Goal: Use online tool/utility: Utilize a website feature to perform a specific function

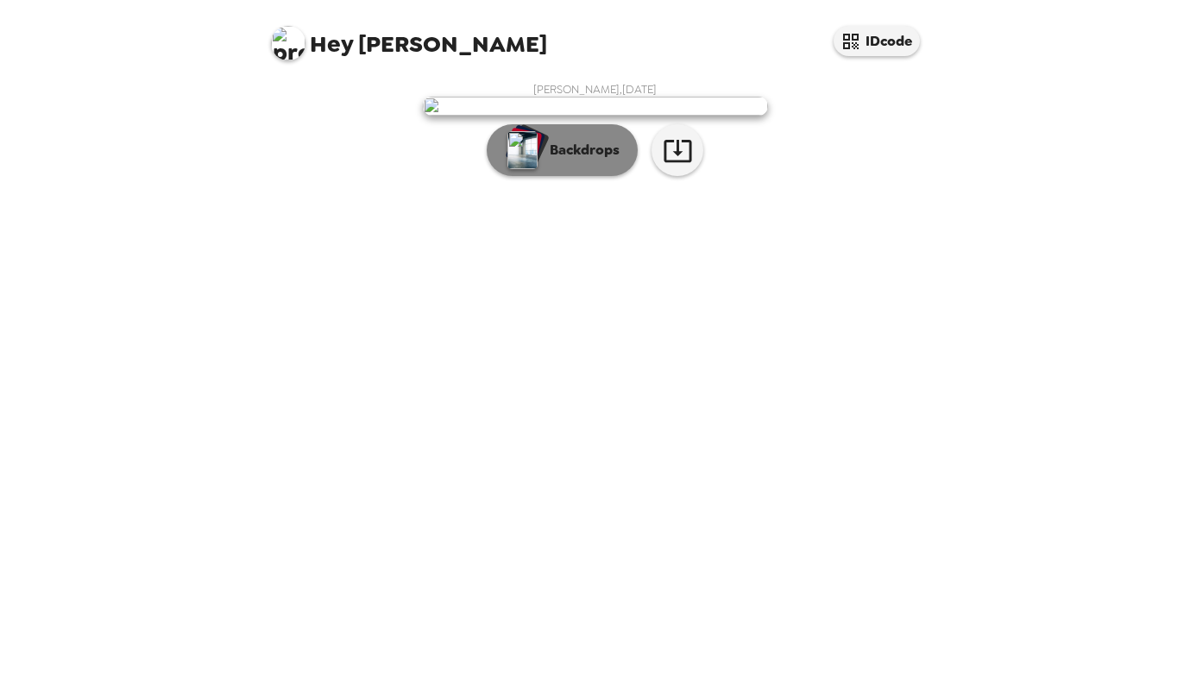
click at [591, 176] on button "Backdrops" at bounding box center [562, 150] width 151 height 52
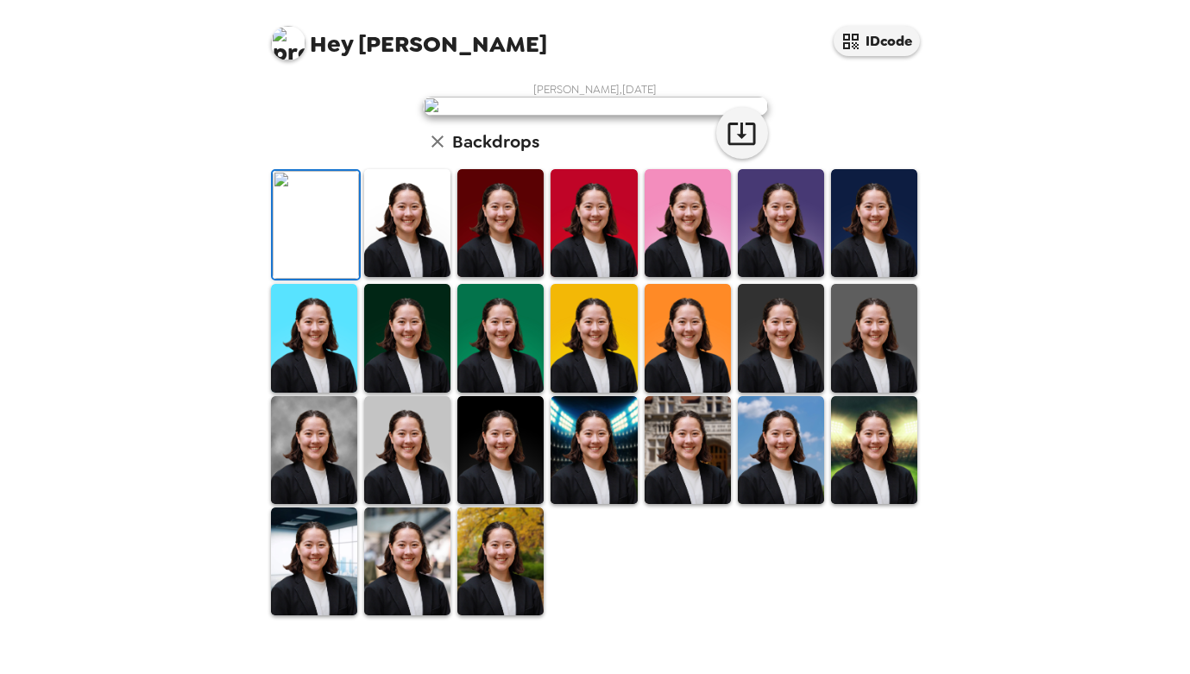
click at [530, 277] on img at bounding box center [501, 223] width 86 height 108
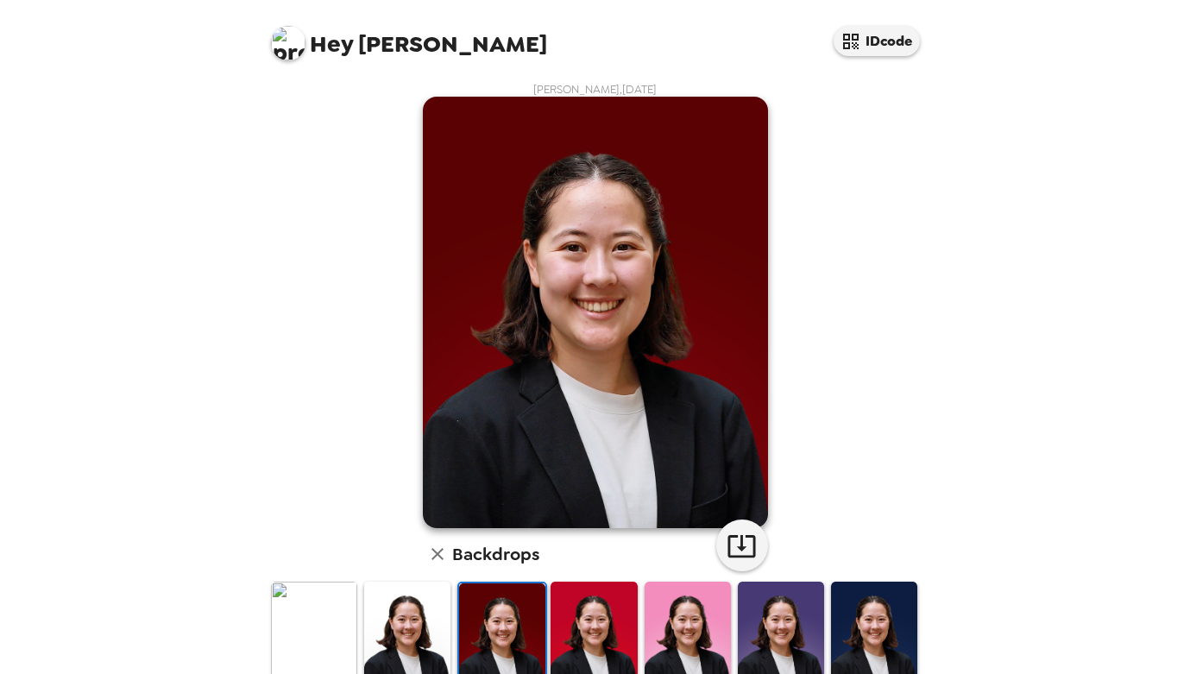
click at [420, 626] on img at bounding box center [407, 636] width 86 height 108
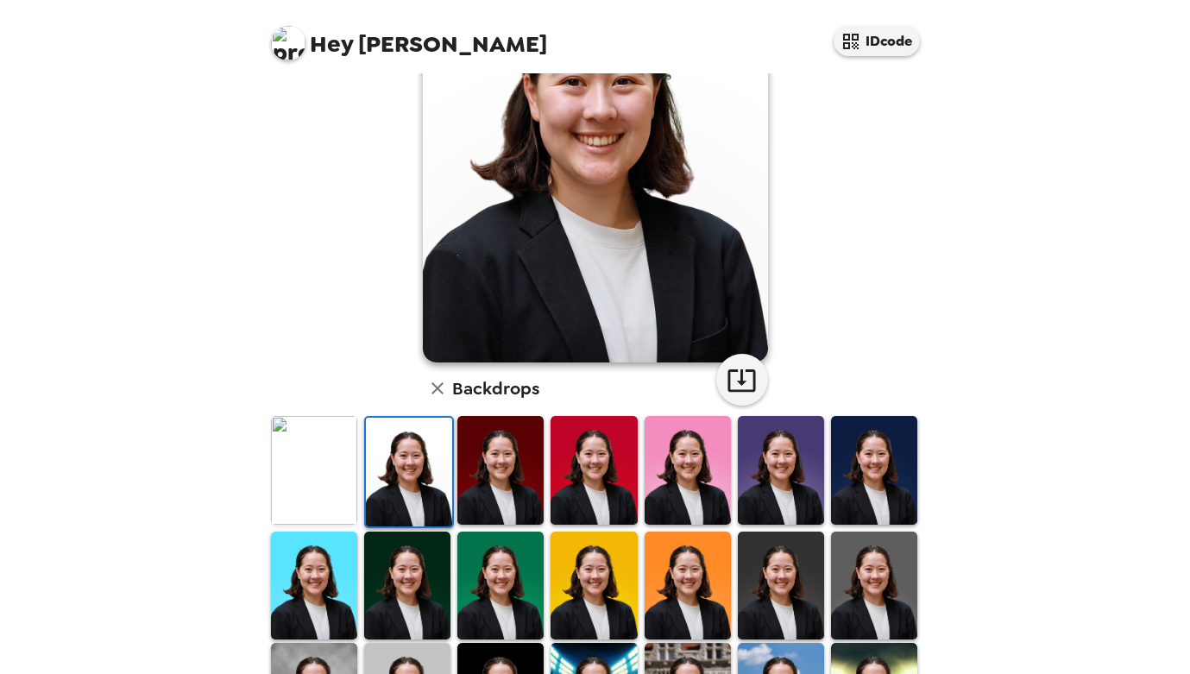
scroll to position [172, 0]
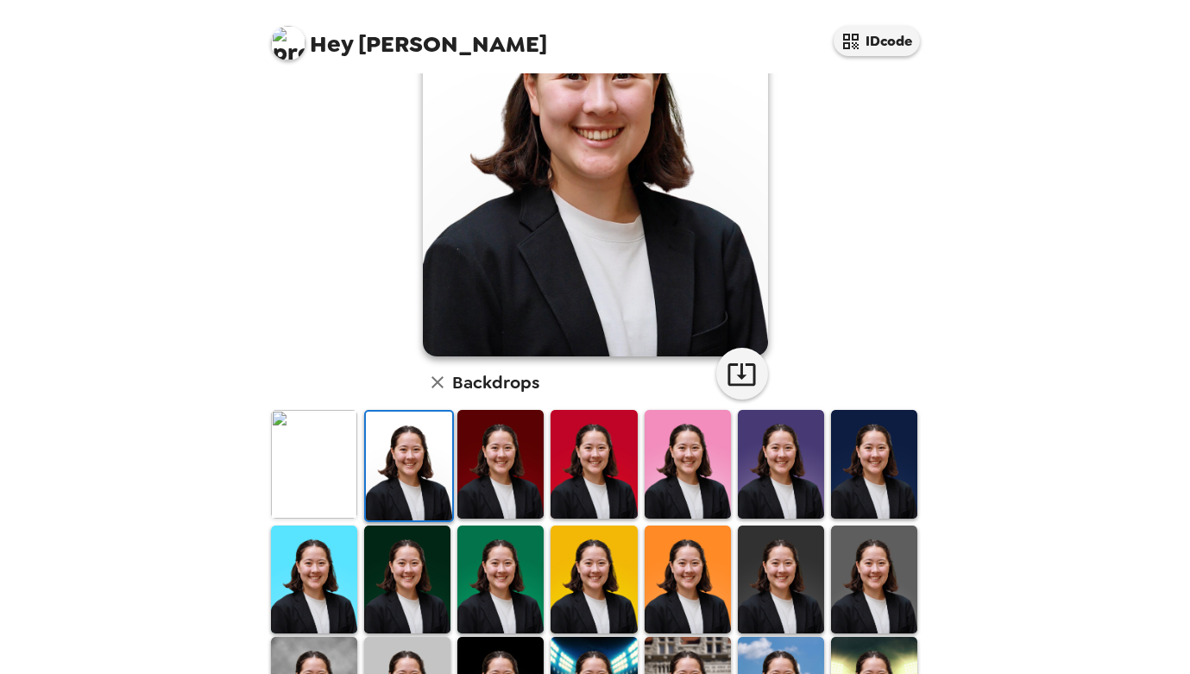
click at [485, 573] on img at bounding box center [501, 580] width 86 height 108
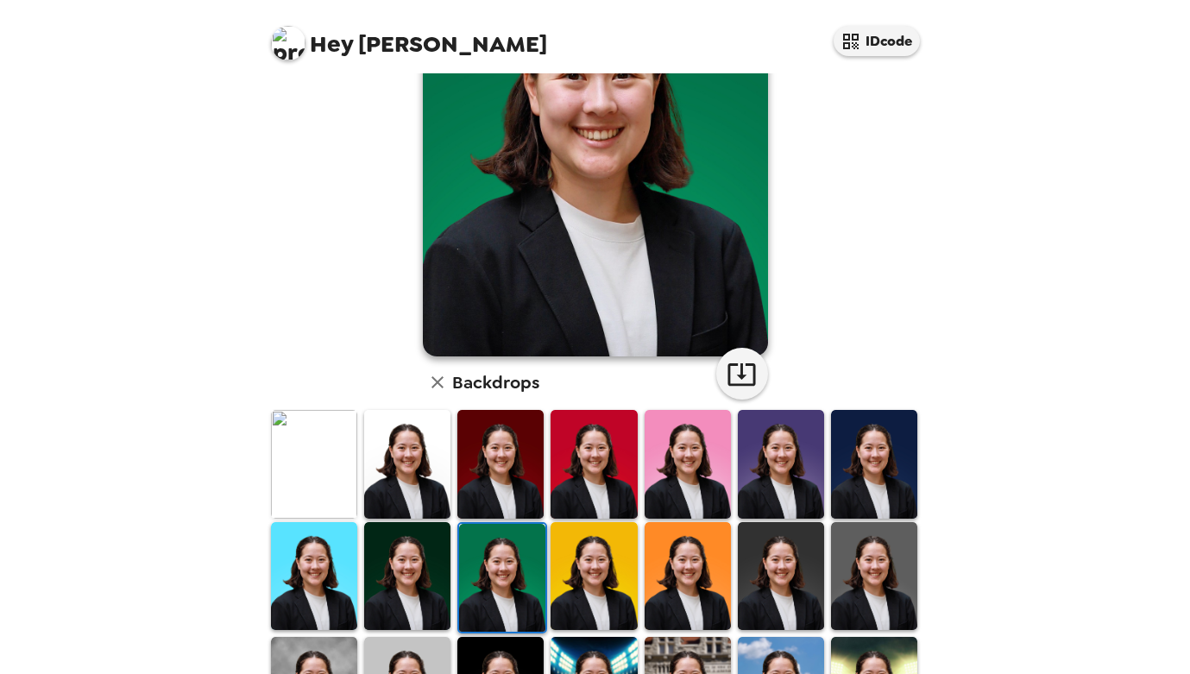
click at [396, 571] on img at bounding box center [407, 576] width 86 height 108
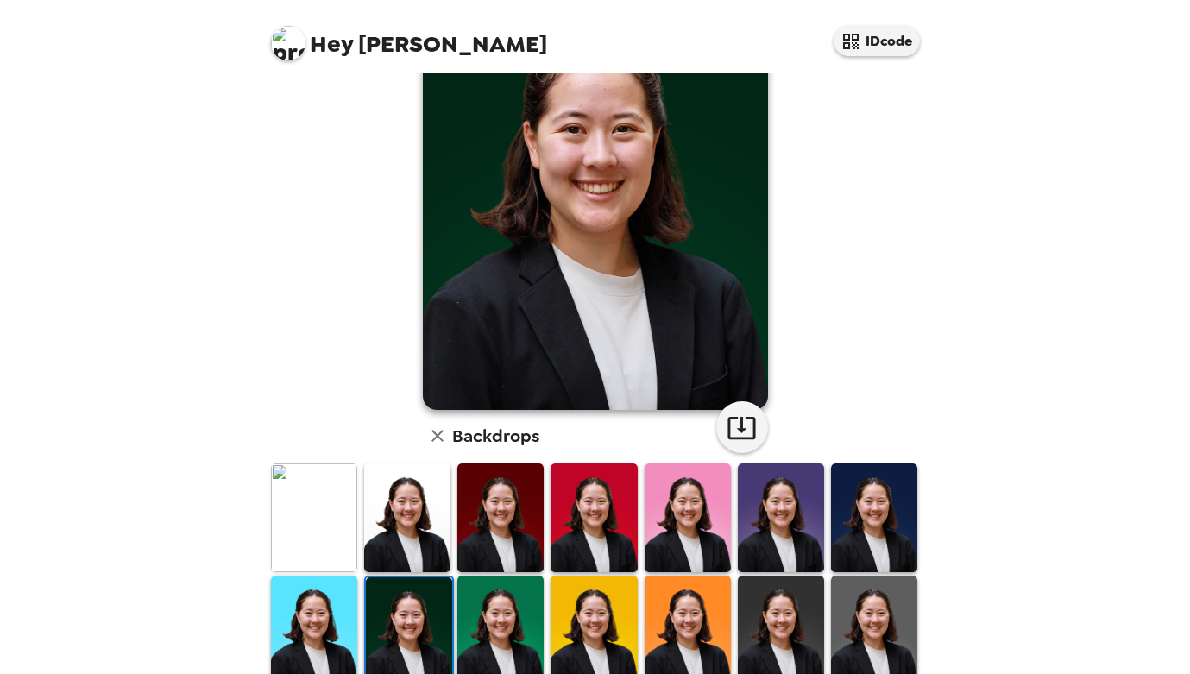
scroll to position [106, 0]
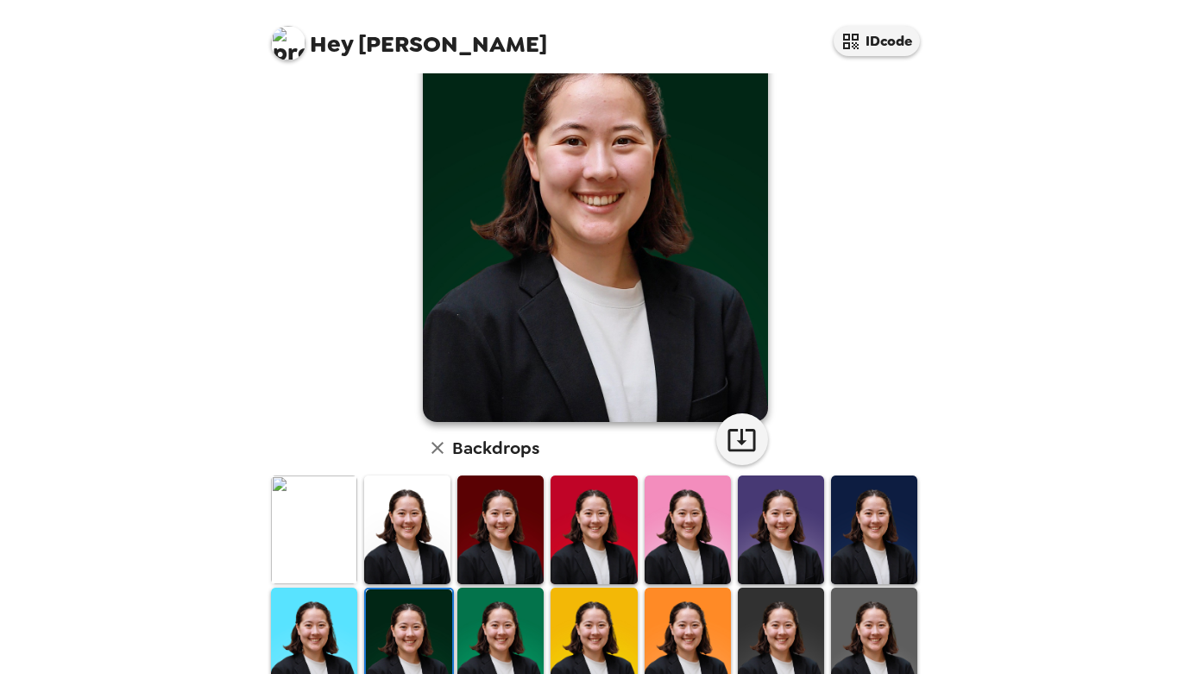
click at [328, 647] on img at bounding box center [314, 642] width 86 height 108
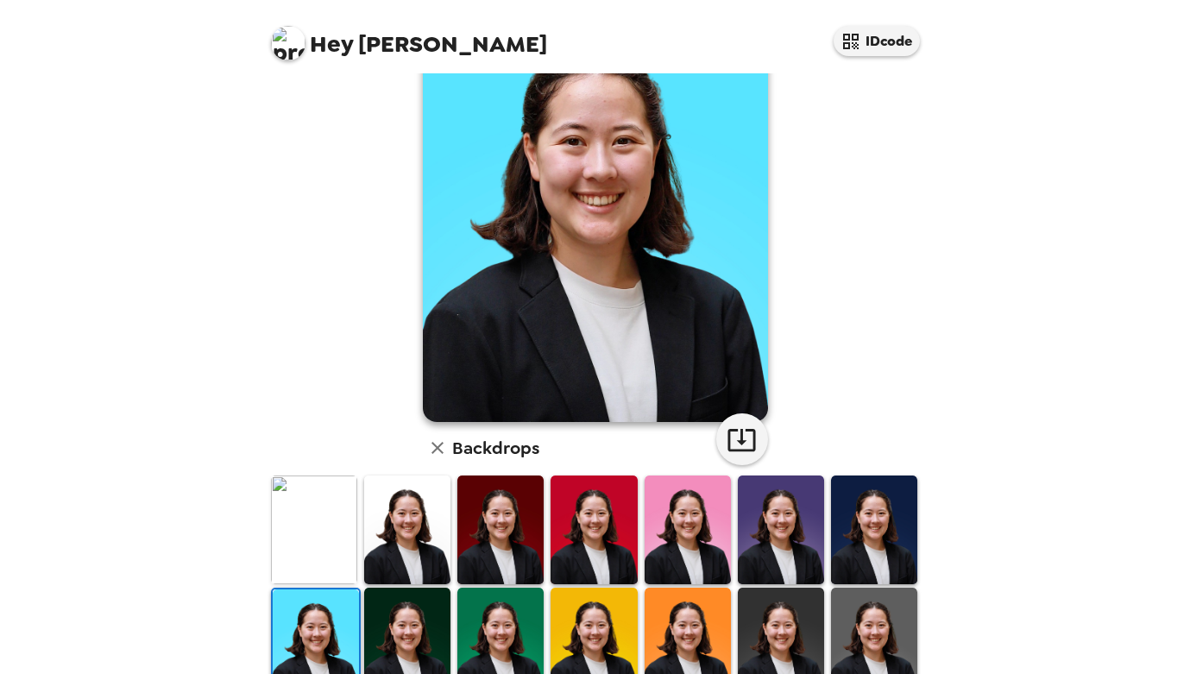
click at [495, 634] on img at bounding box center [501, 642] width 86 height 108
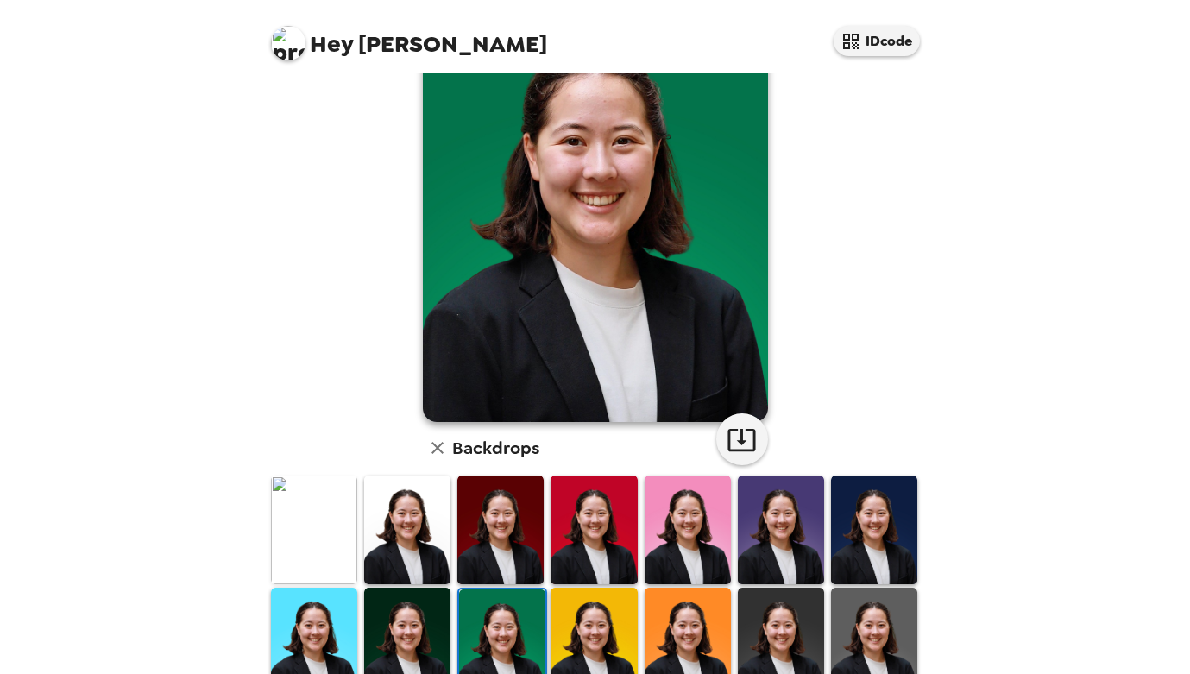
scroll to position [50, 0]
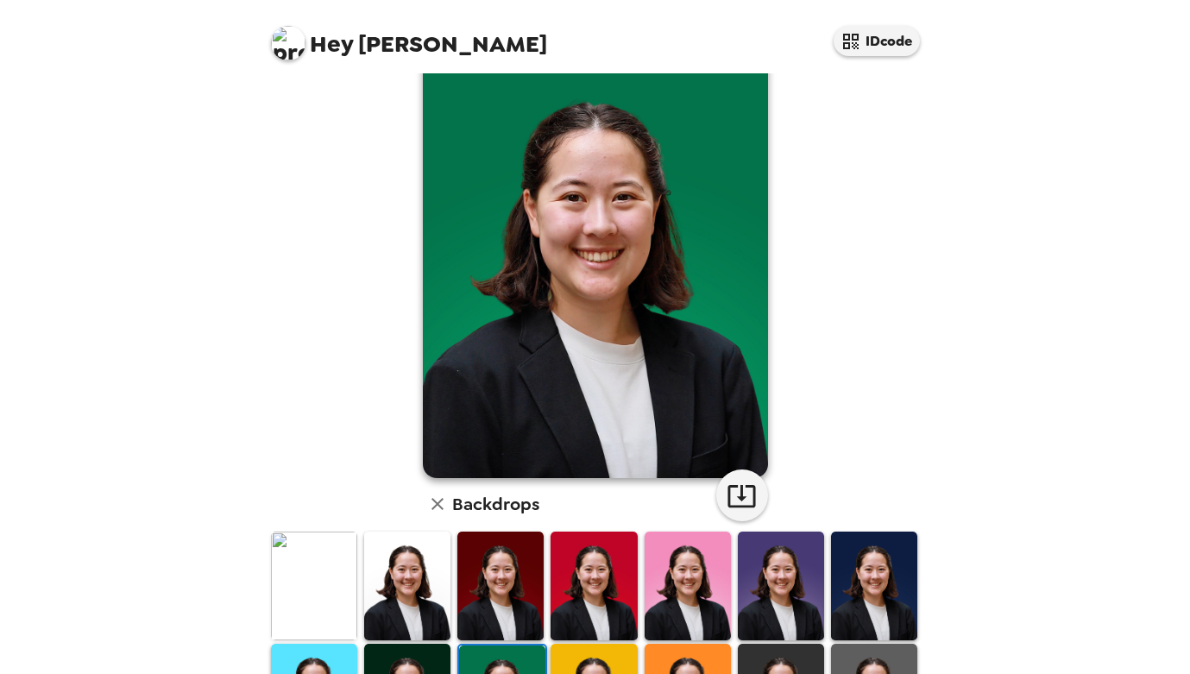
click at [703, 594] on img at bounding box center [688, 586] width 86 height 108
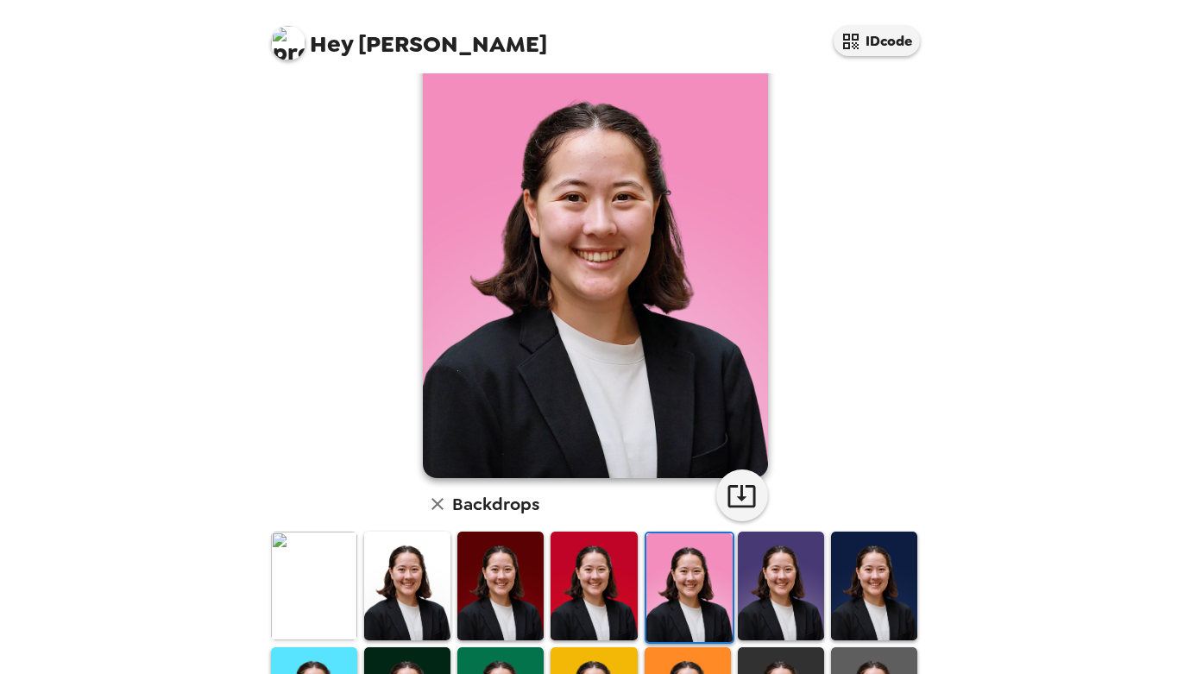
click at [628, 594] on img at bounding box center [594, 586] width 86 height 108
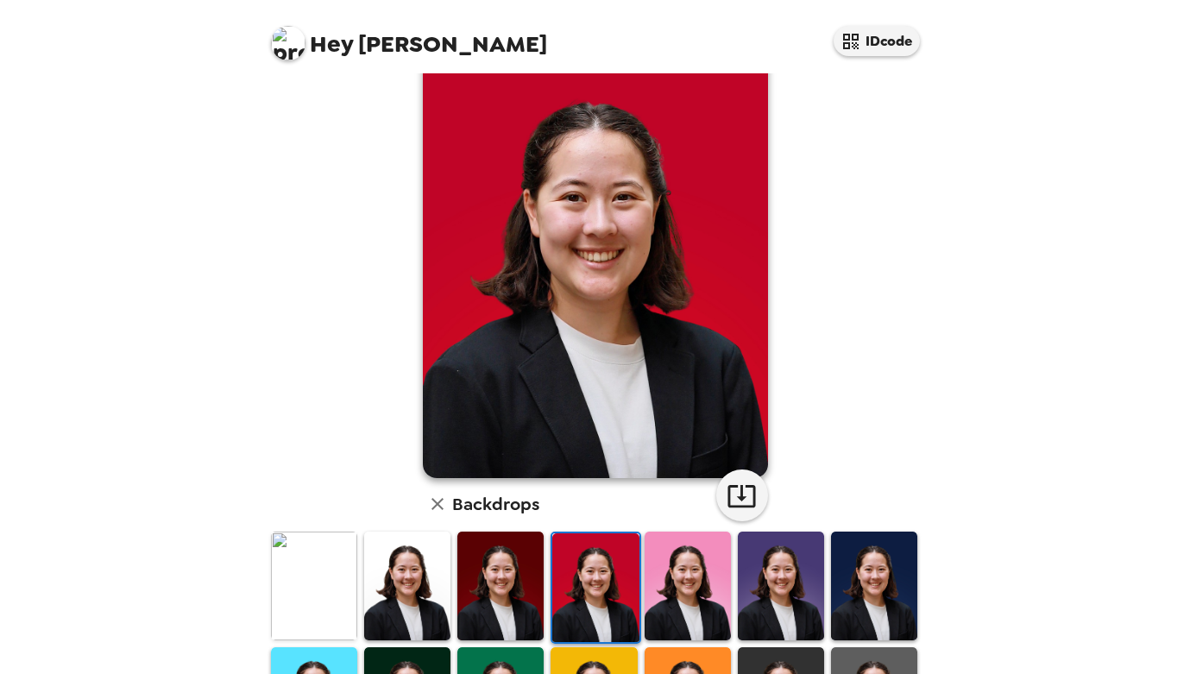
click at [793, 596] on img at bounding box center [781, 586] width 86 height 108
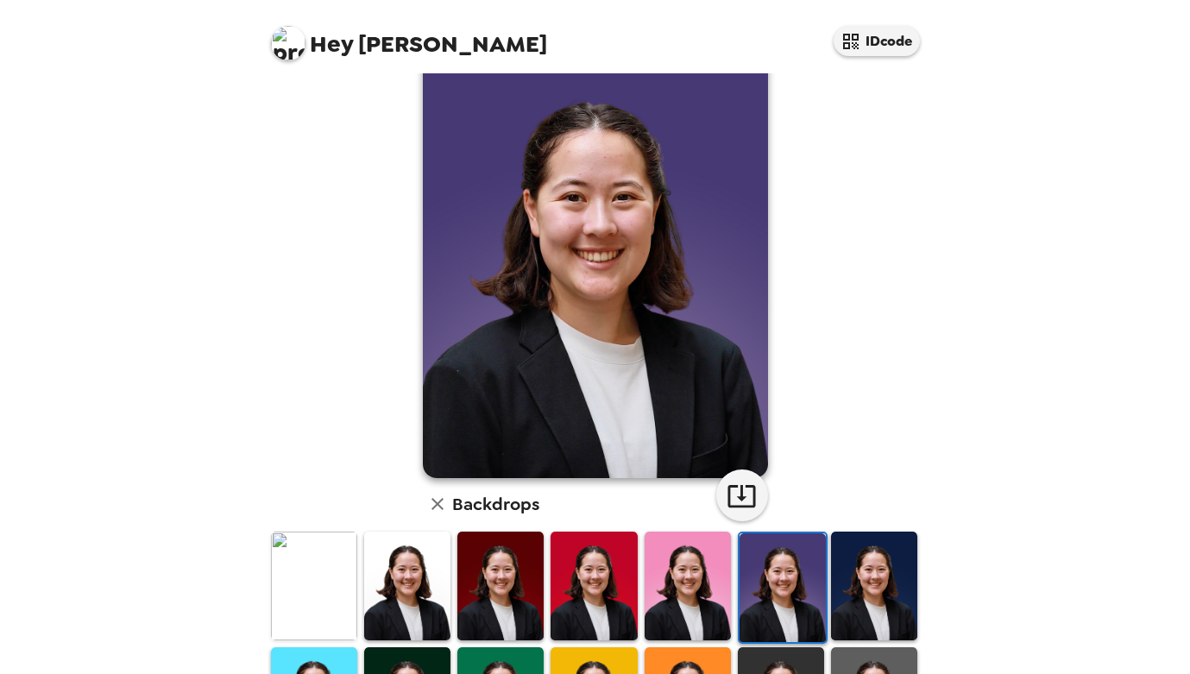
click at [888, 575] on img at bounding box center [874, 586] width 86 height 108
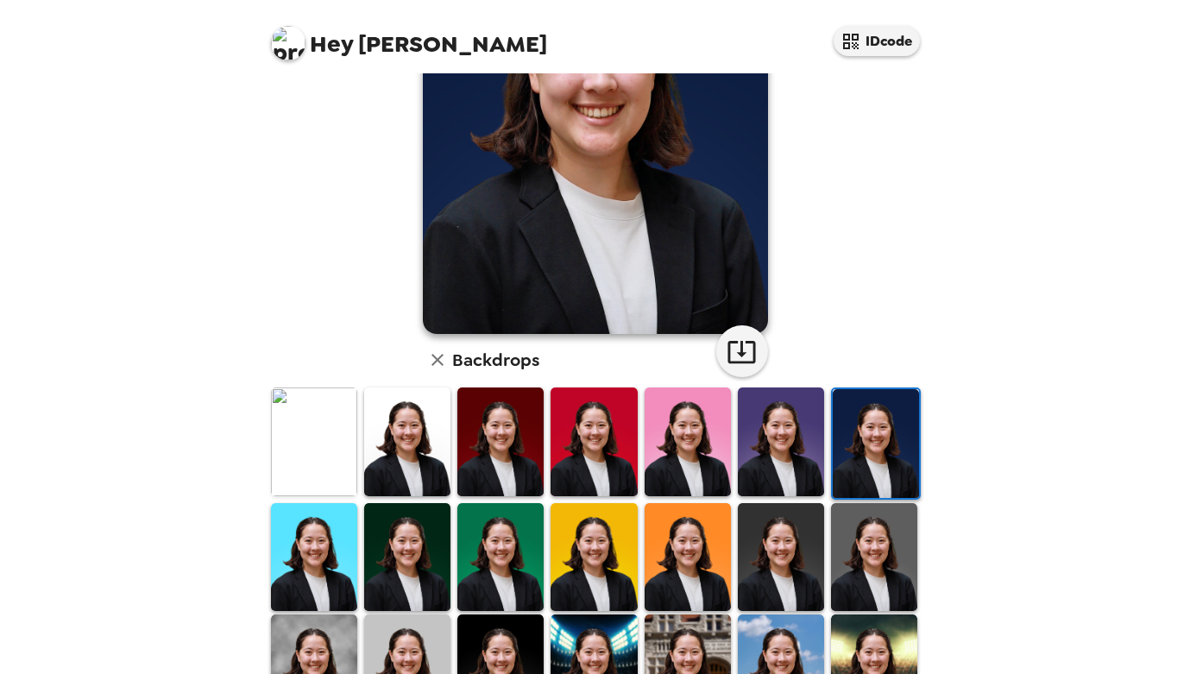
scroll to position [199, 0]
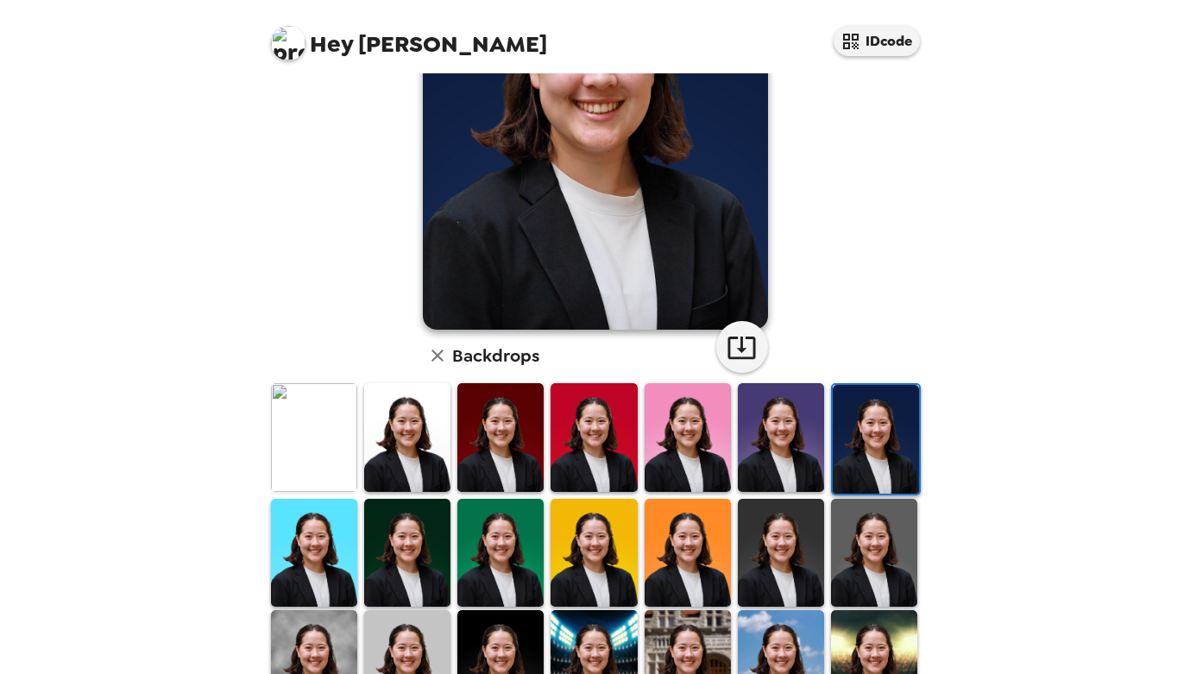
click at [844, 561] on img at bounding box center [874, 553] width 86 height 108
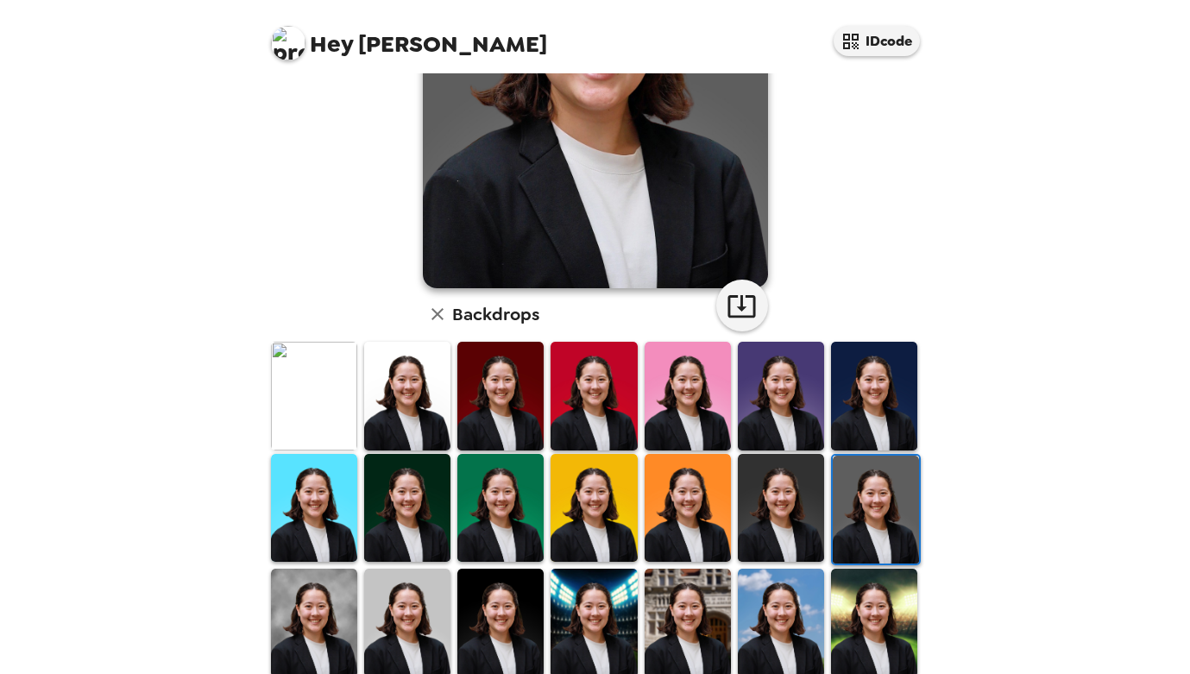
scroll to position [255, 0]
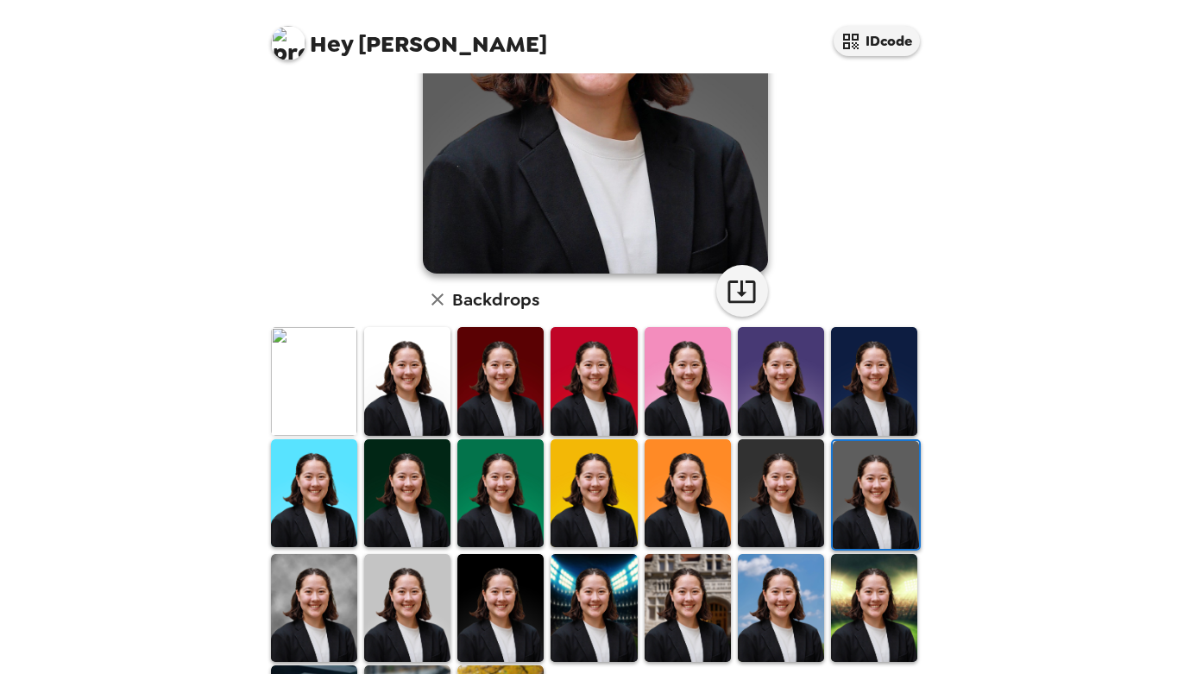
click at [789, 517] on img at bounding box center [781, 493] width 86 height 108
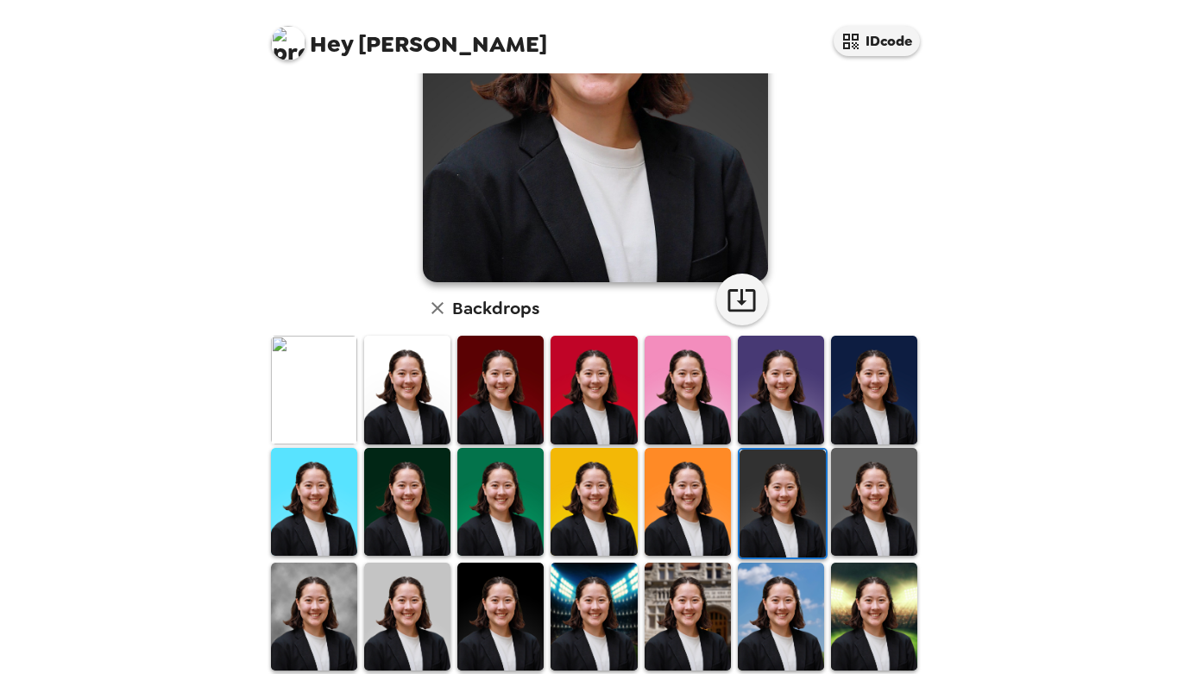
scroll to position [268, 0]
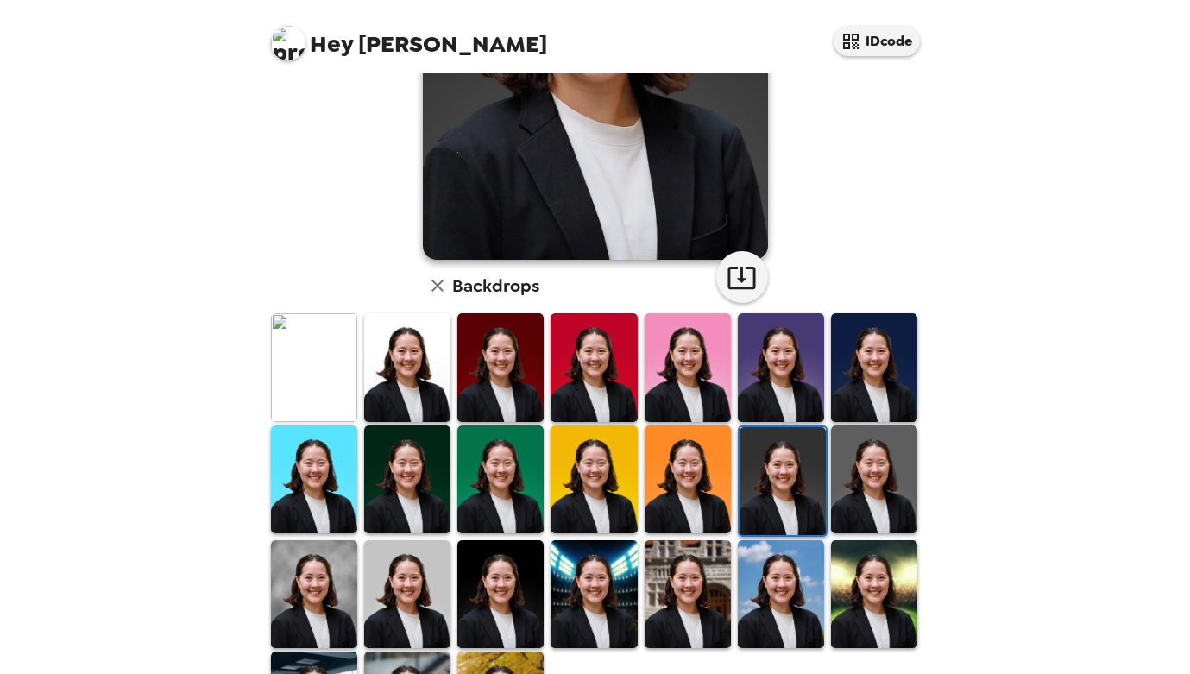
click at [302, 586] on img at bounding box center [314, 594] width 86 height 108
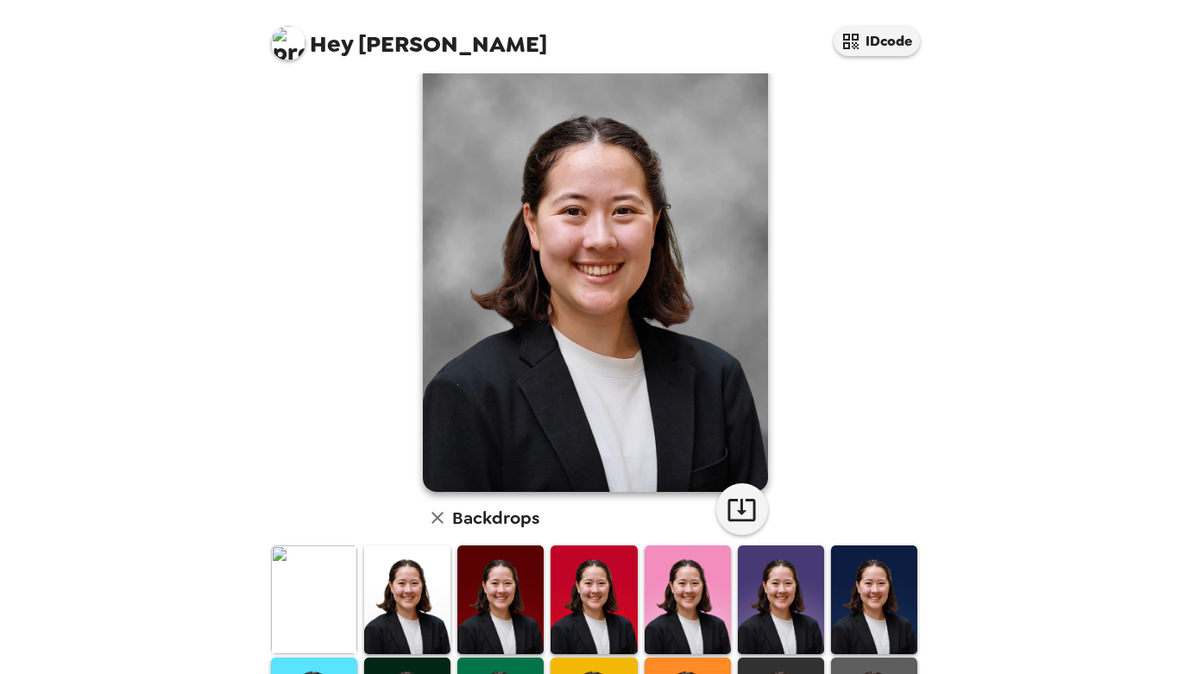
scroll to position [0, 0]
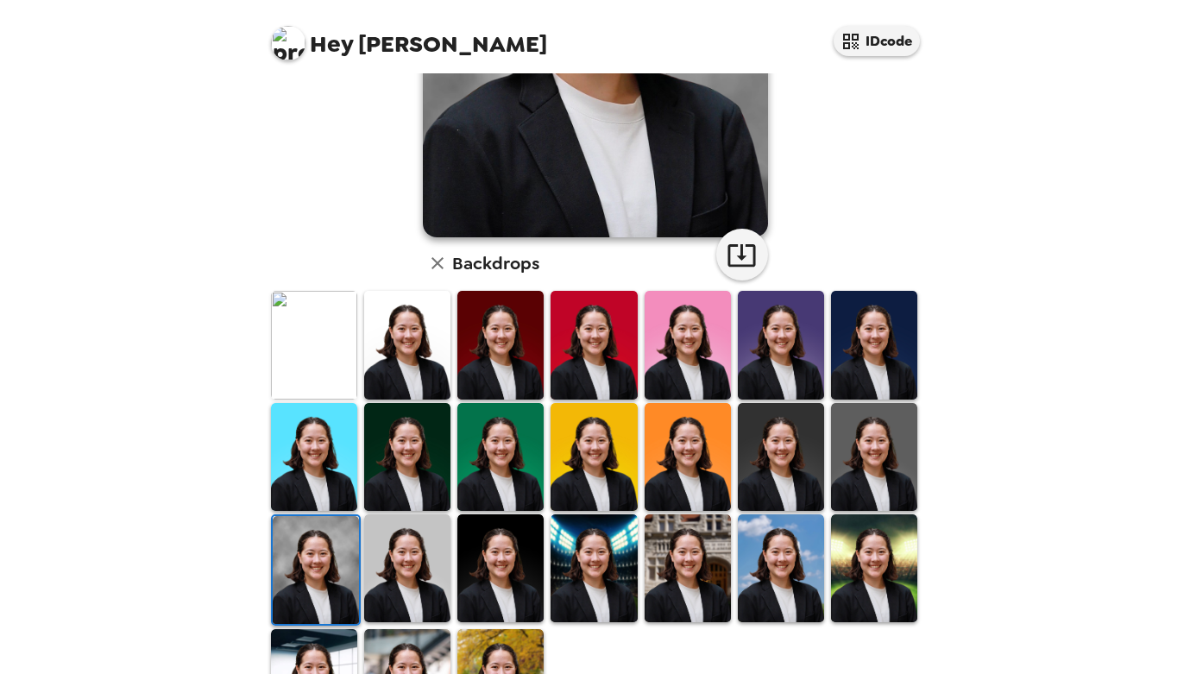
click at [426, 585] on img at bounding box center [407, 569] width 86 height 108
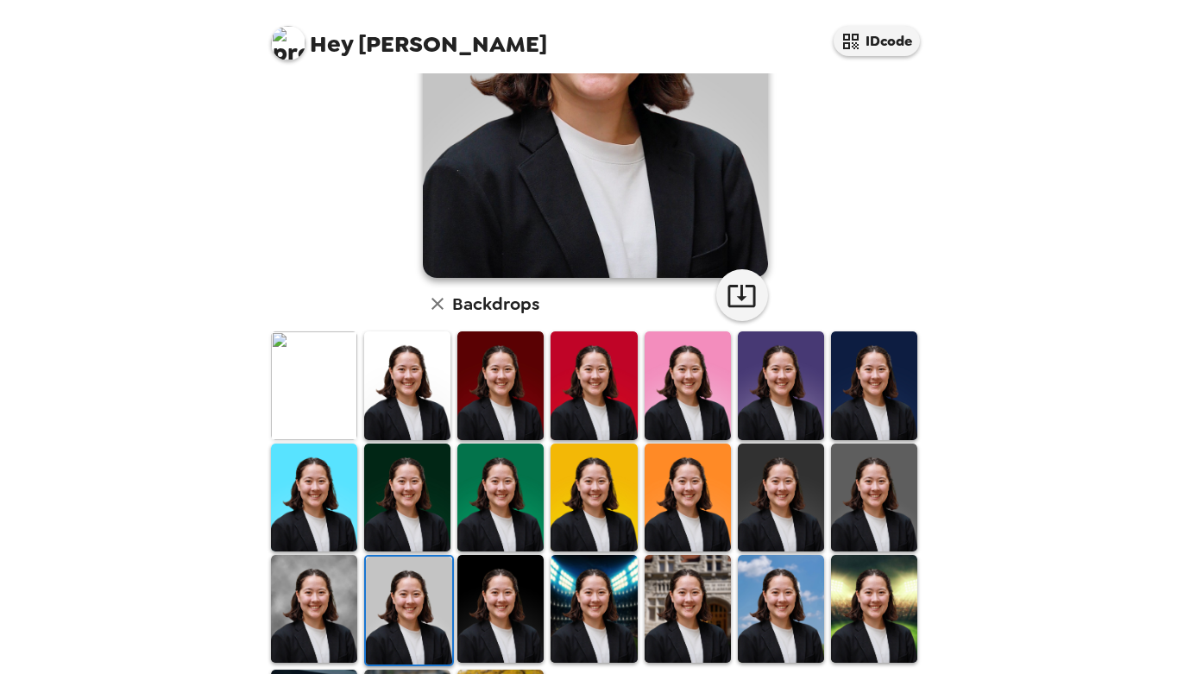
scroll to position [382, 0]
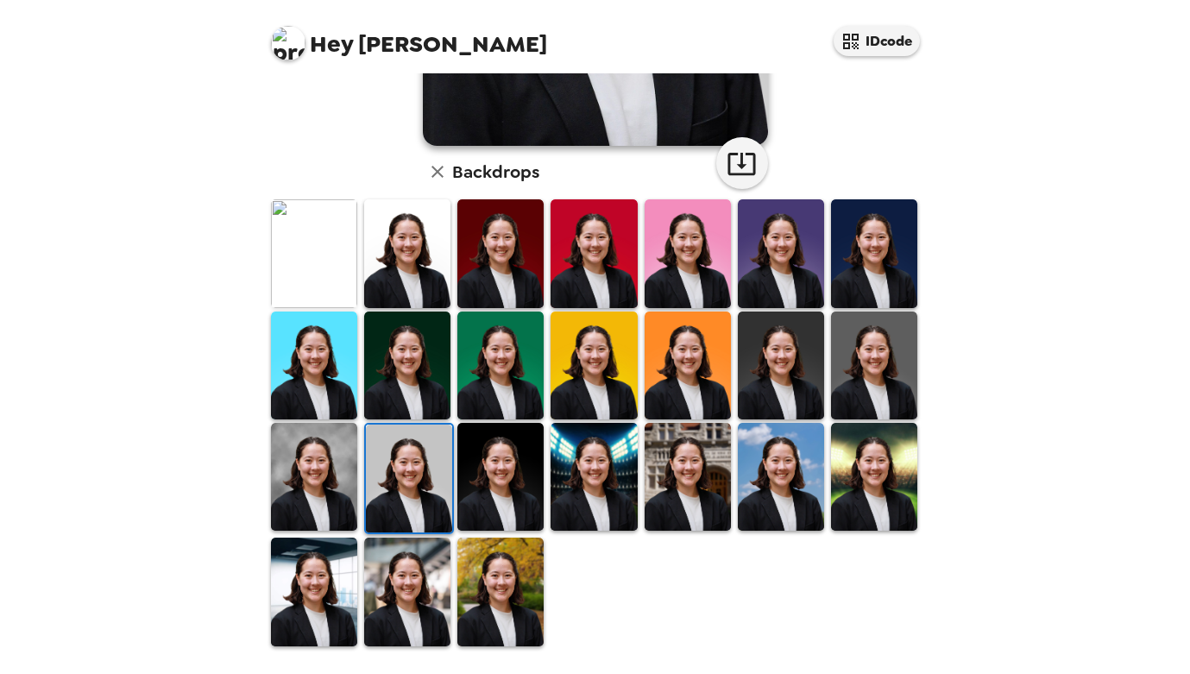
click at [501, 627] on img at bounding box center [501, 592] width 86 height 108
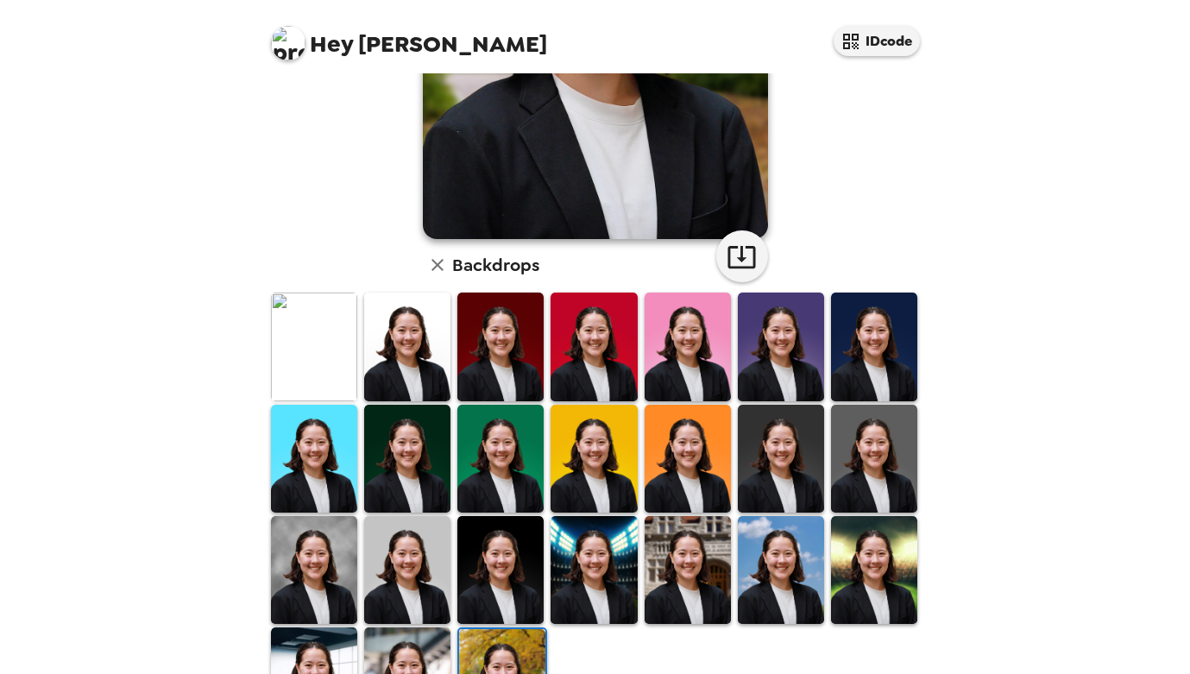
scroll to position [294, 0]
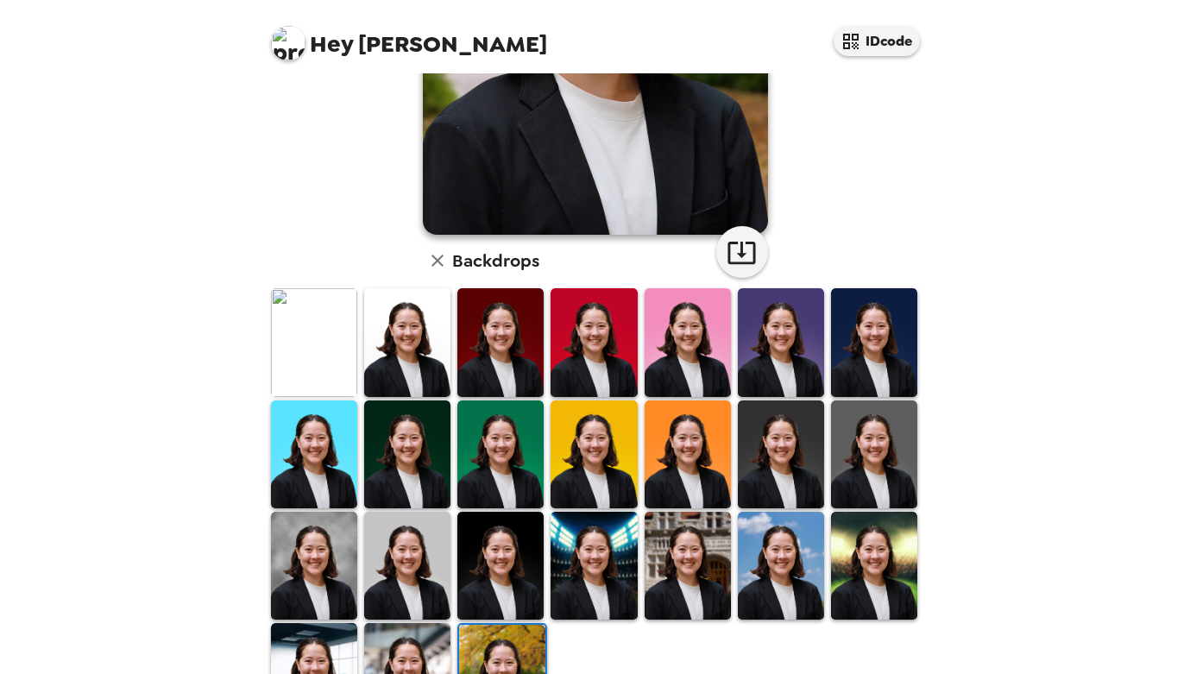
click at [799, 585] on img at bounding box center [781, 566] width 86 height 108
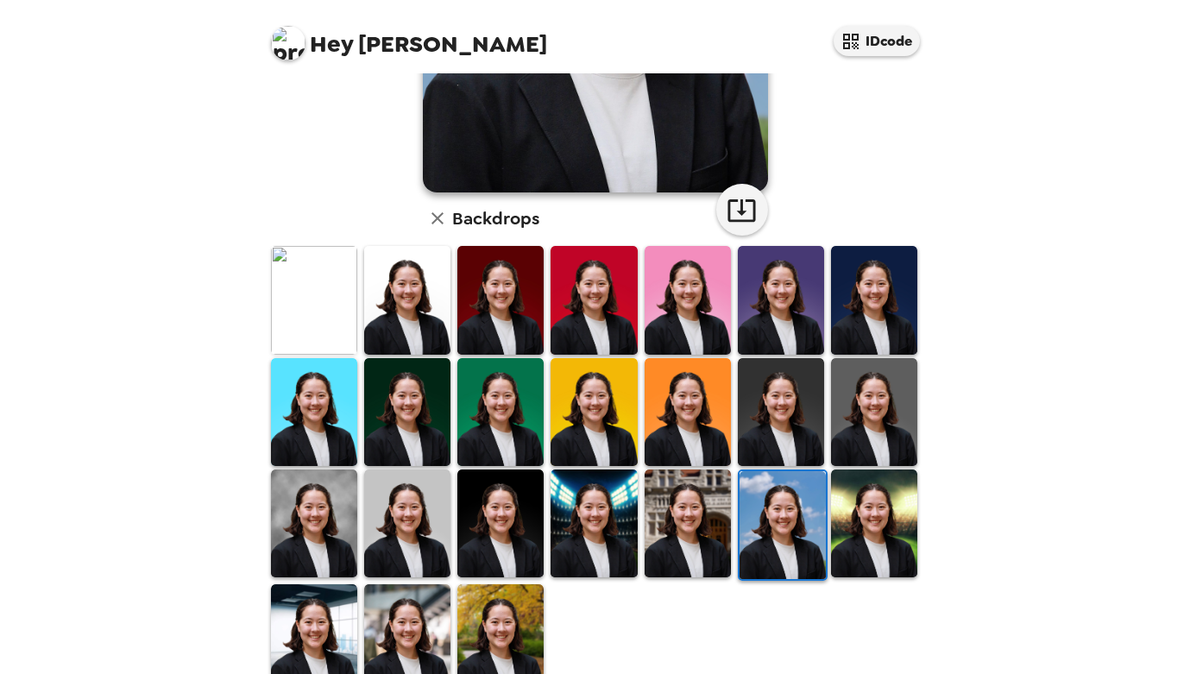
scroll to position [361, 0]
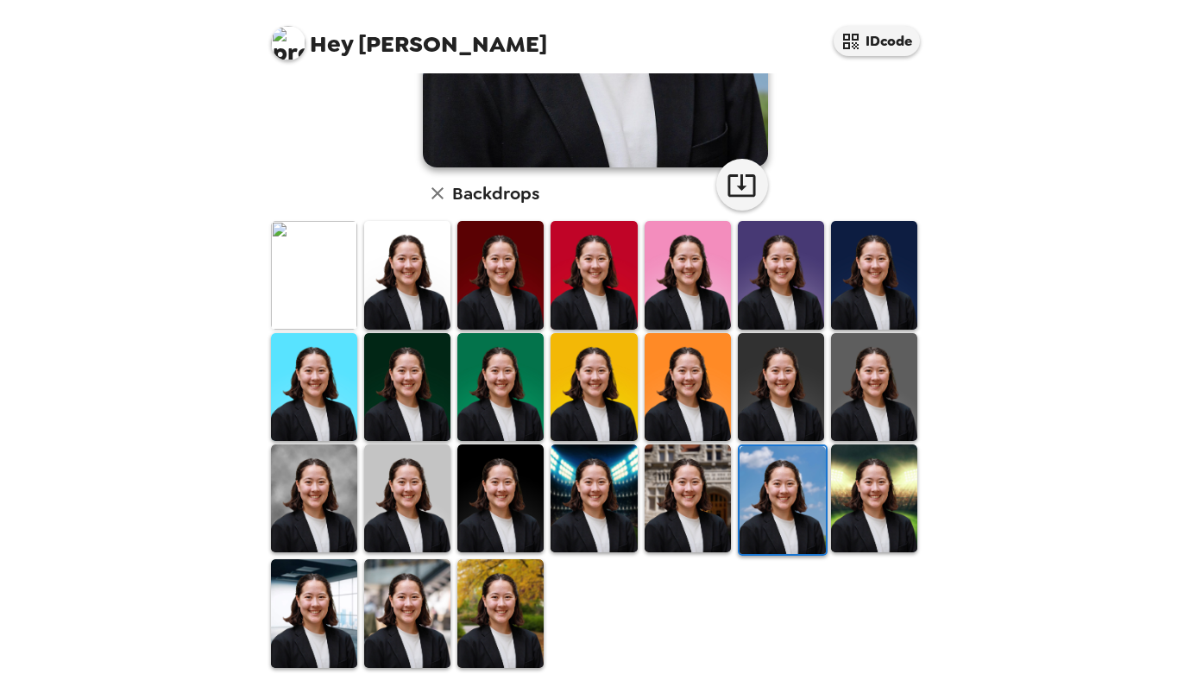
click at [383, 595] on img at bounding box center [407, 613] width 86 height 108
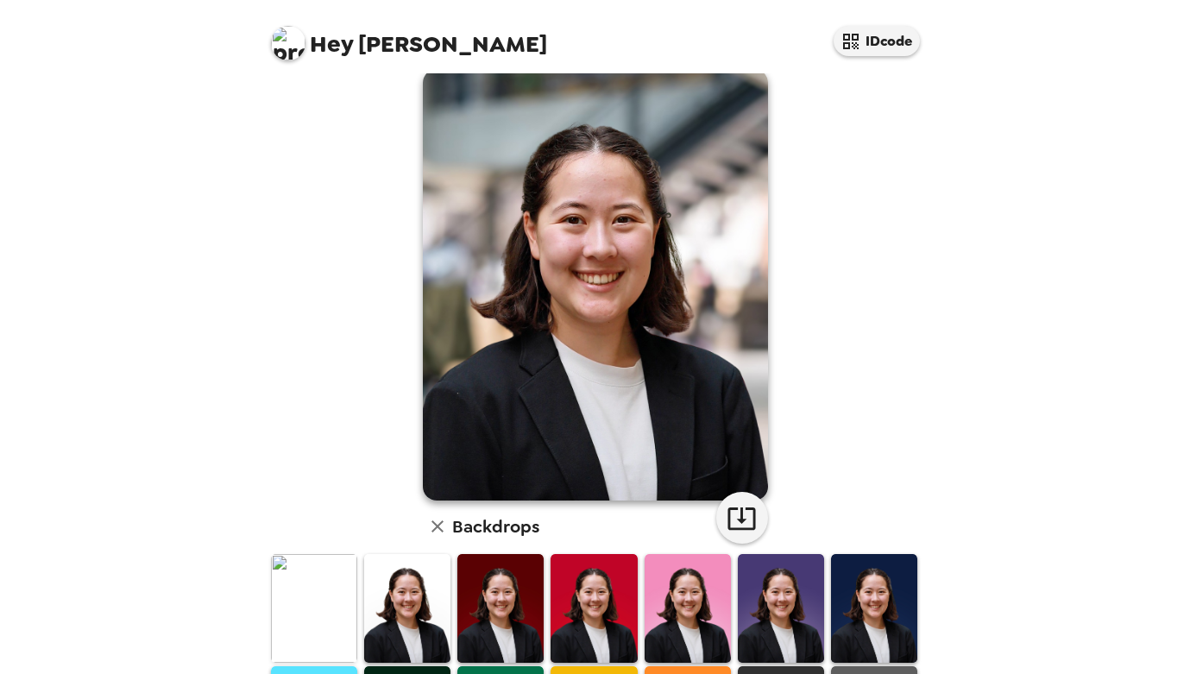
scroll to position [0, 0]
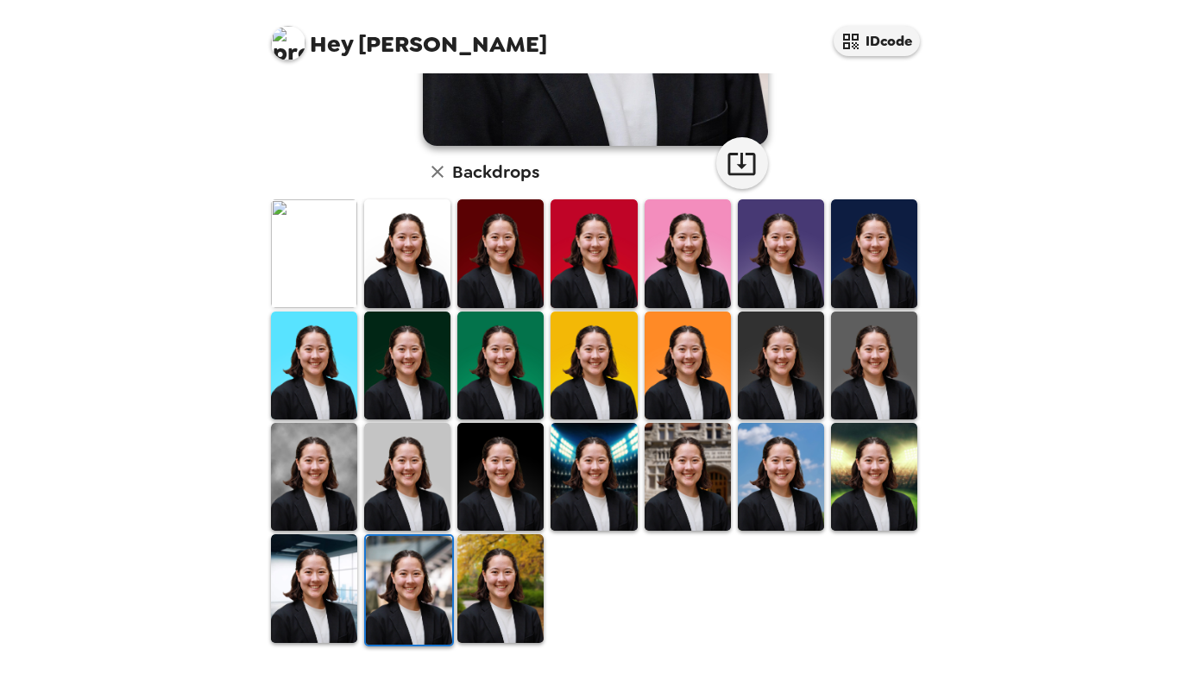
click at [312, 613] on img at bounding box center [314, 588] width 86 height 108
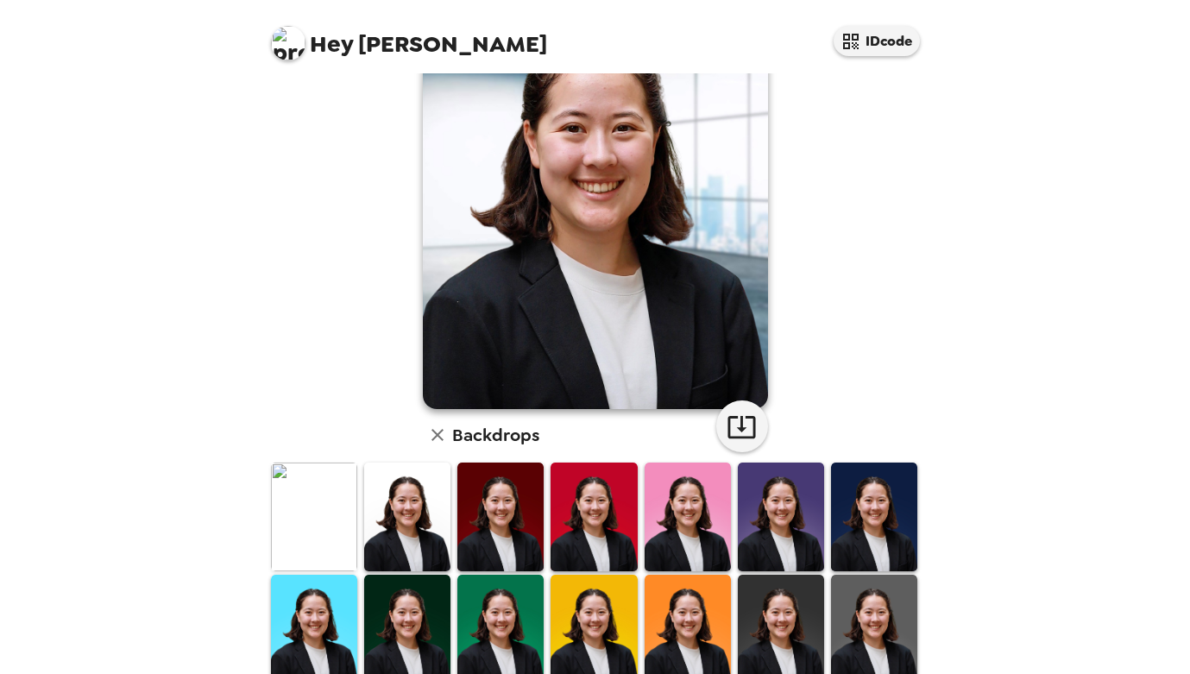
scroll to position [123, 0]
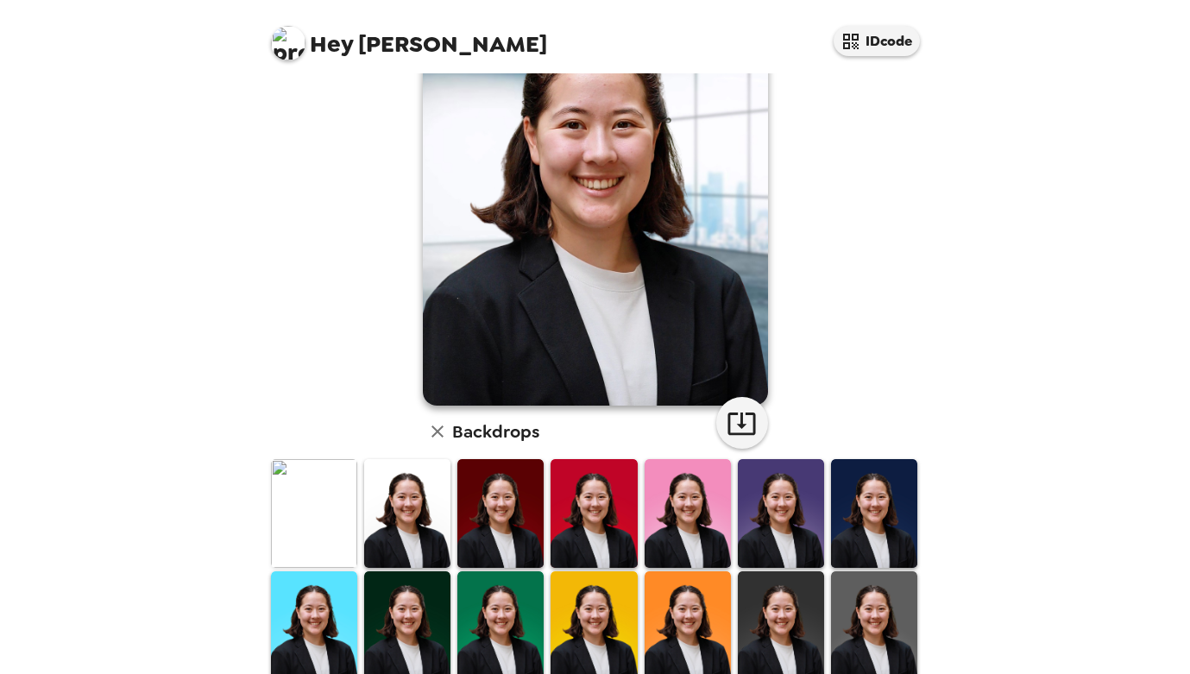
click at [779, 526] on img at bounding box center [781, 513] width 86 height 108
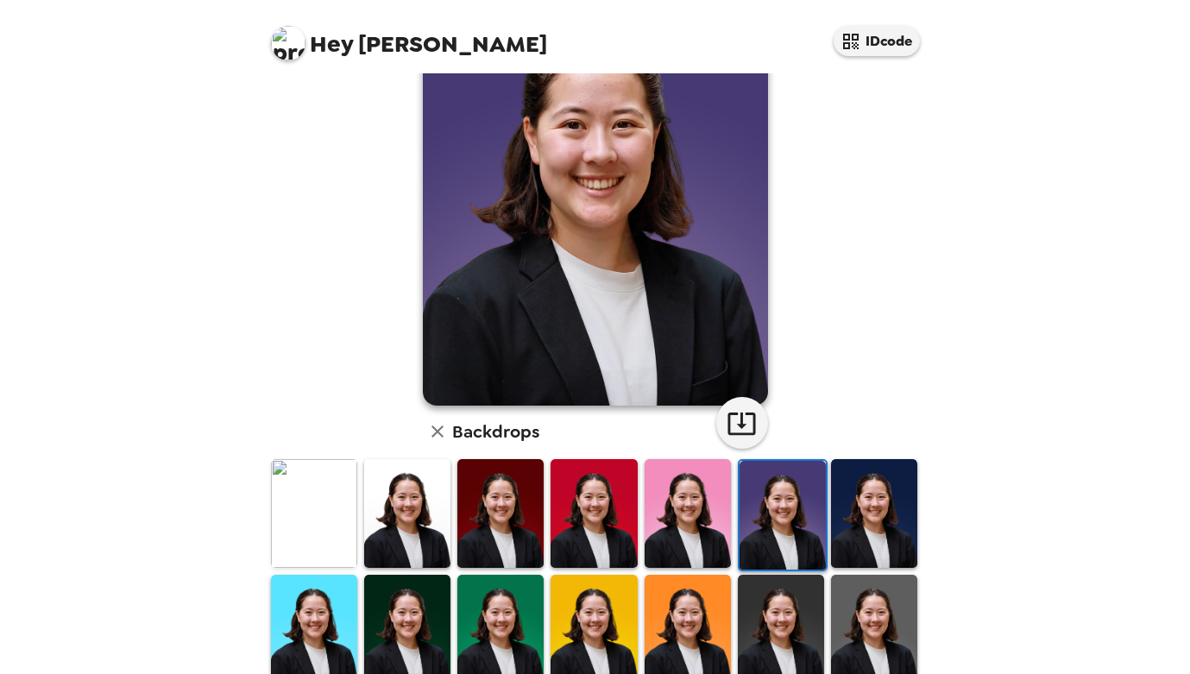
click at [884, 536] on img at bounding box center [874, 513] width 86 height 108
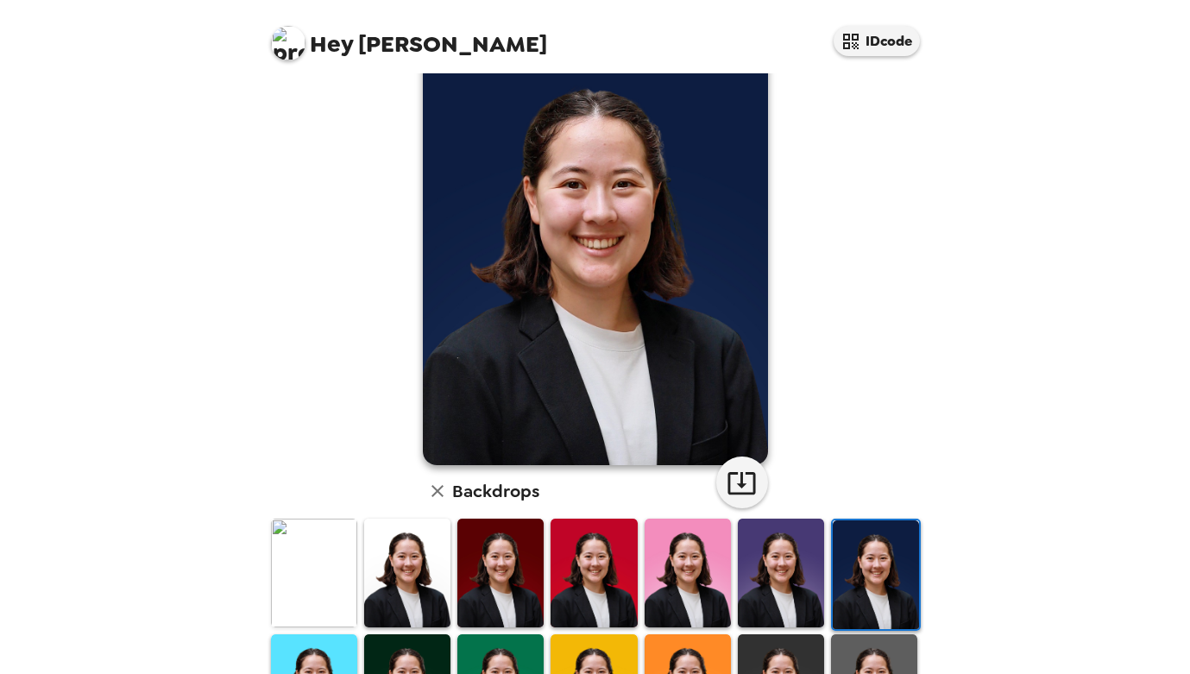
scroll to position [0, 0]
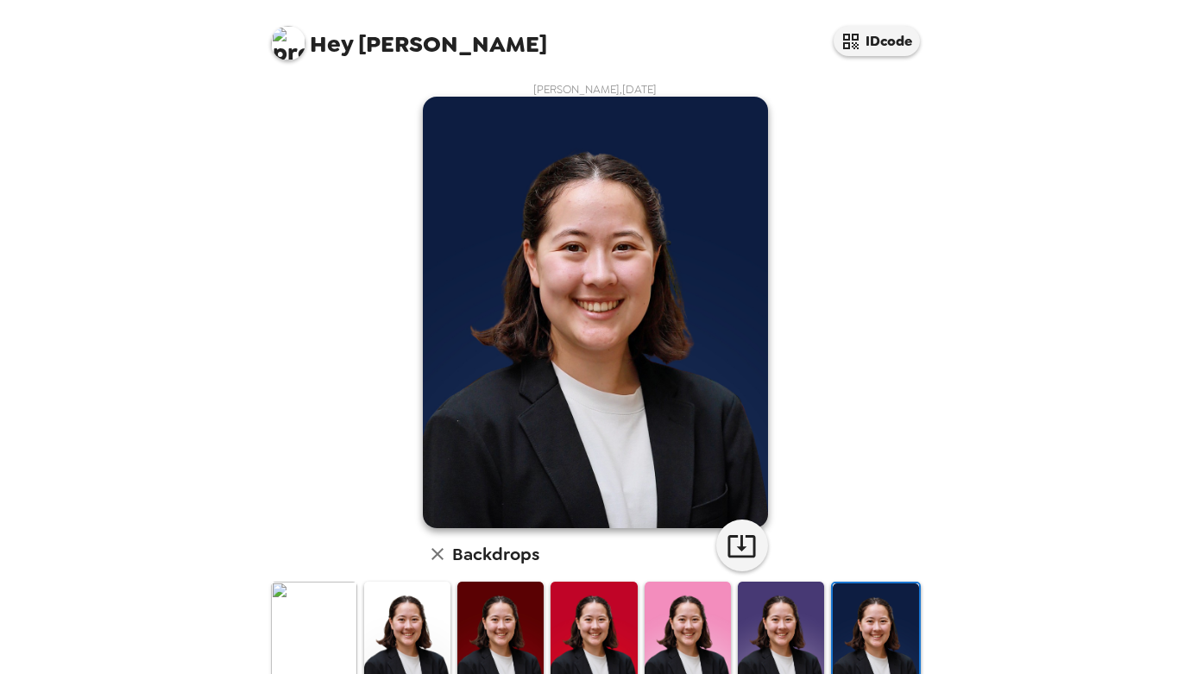
click at [710, 616] on img at bounding box center [688, 636] width 86 height 108
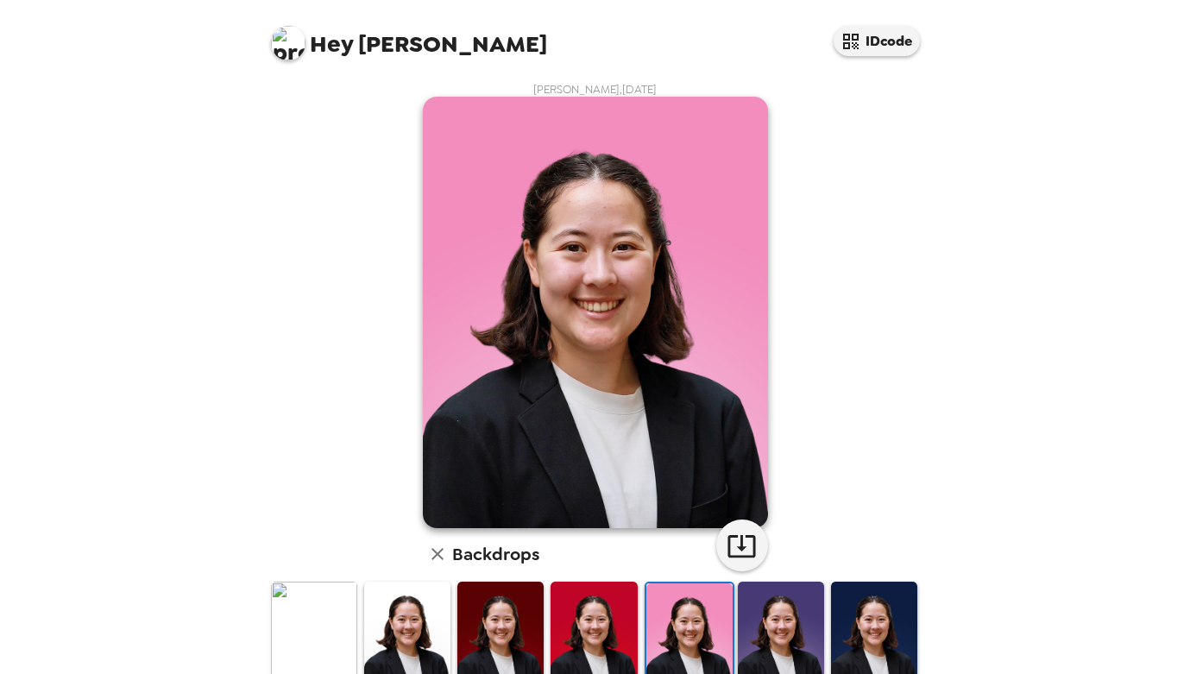
click at [584, 615] on img at bounding box center [594, 636] width 86 height 108
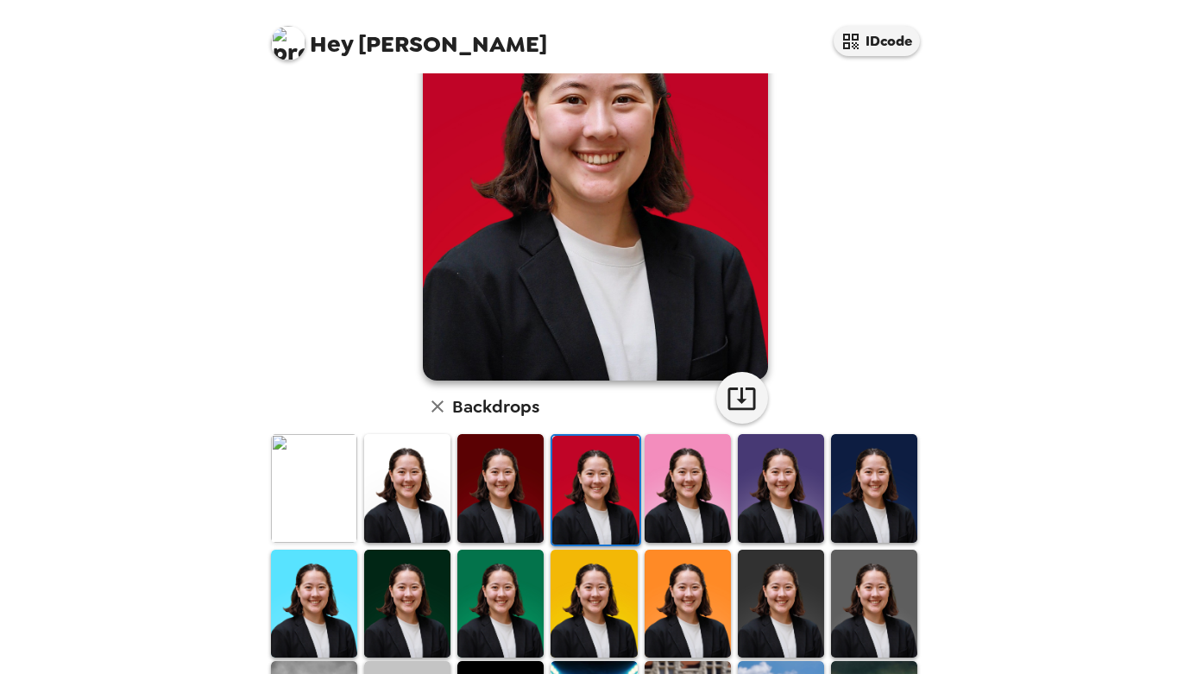
scroll to position [156, 0]
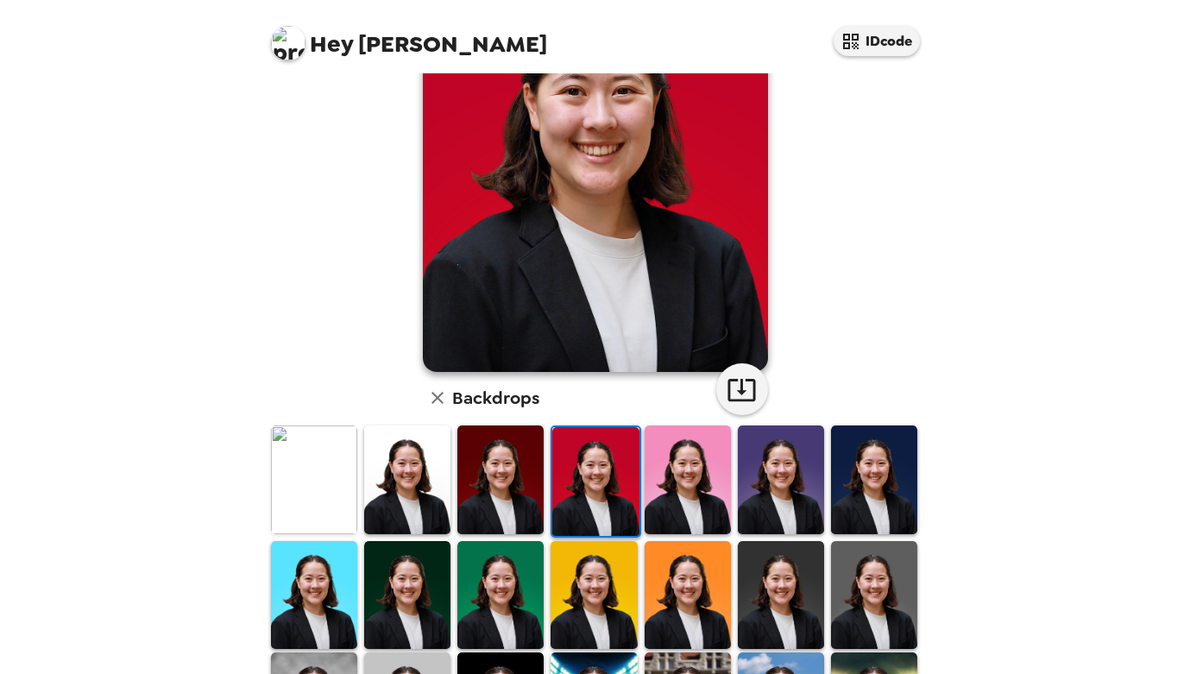
click at [584, 615] on img at bounding box center [594, 595] width 86 height 108
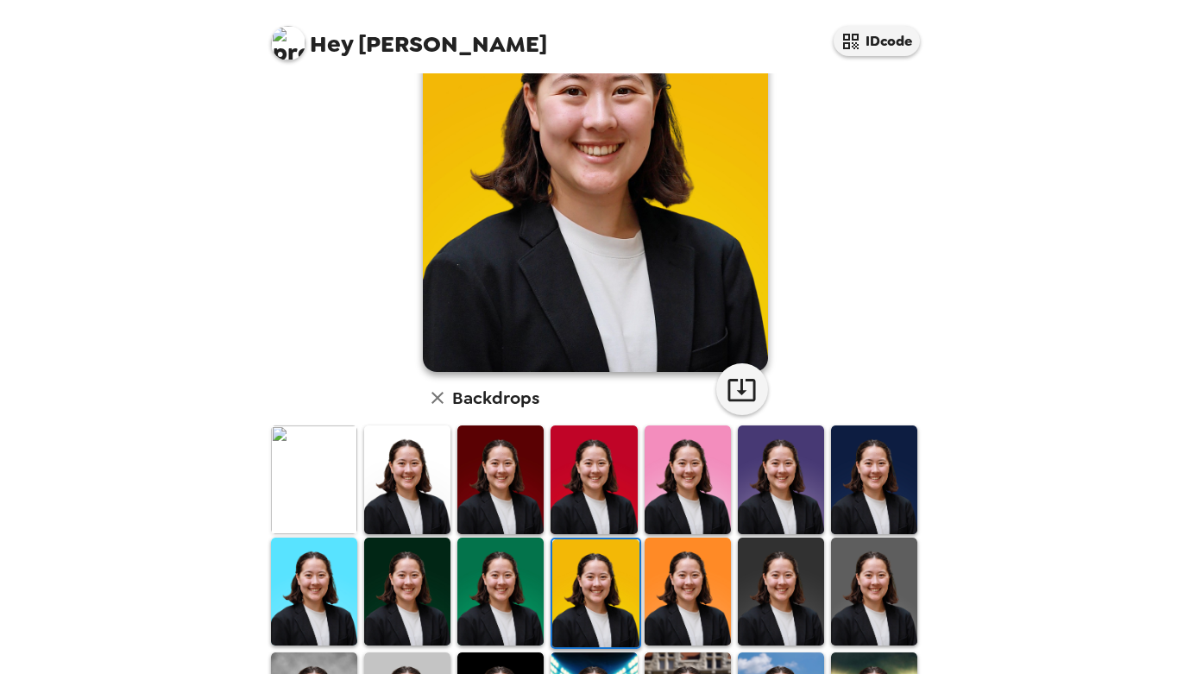
click at [695, 577] on img at bounding box center [688, 592] width 86 height 108
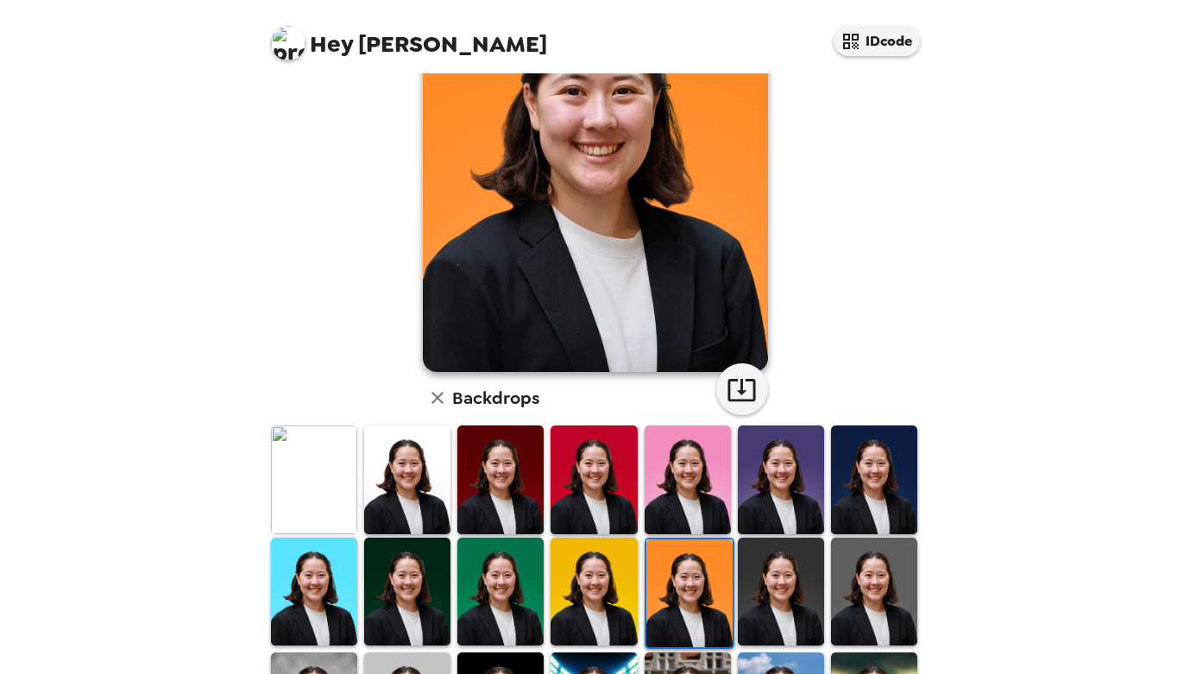
click at [803, 570] on img at bounding box center [781, 592] width 86 height 108
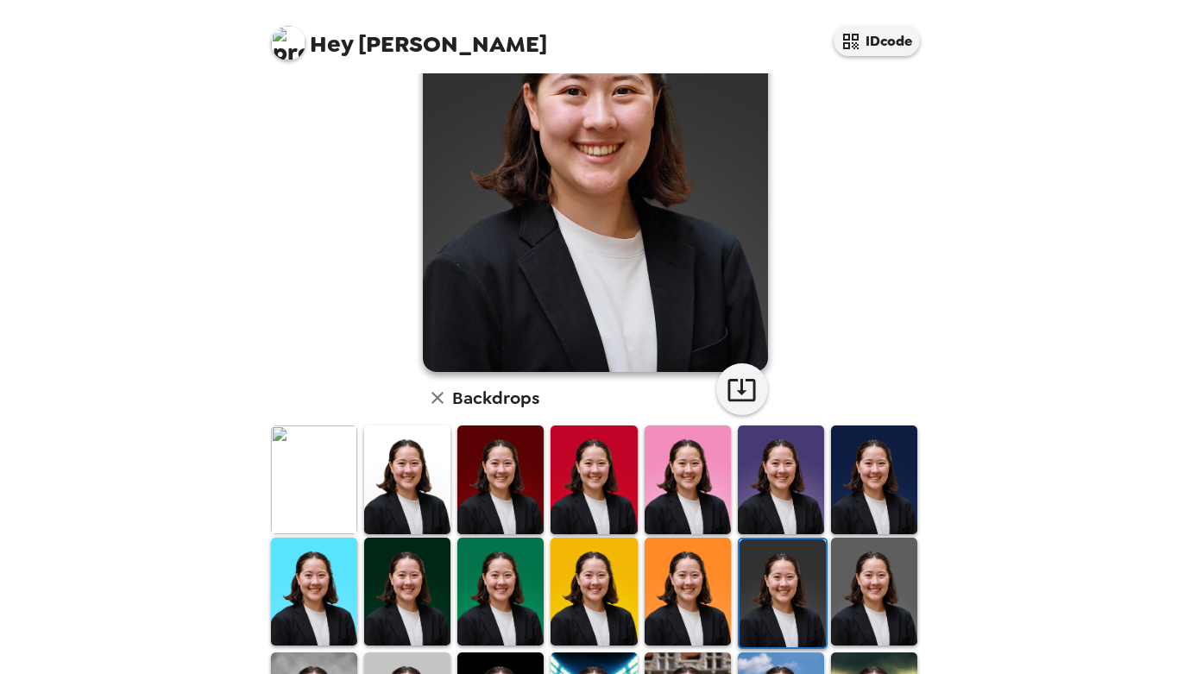
click at [874, 573] on img at bounding box center [874, 592] width 86 height 108
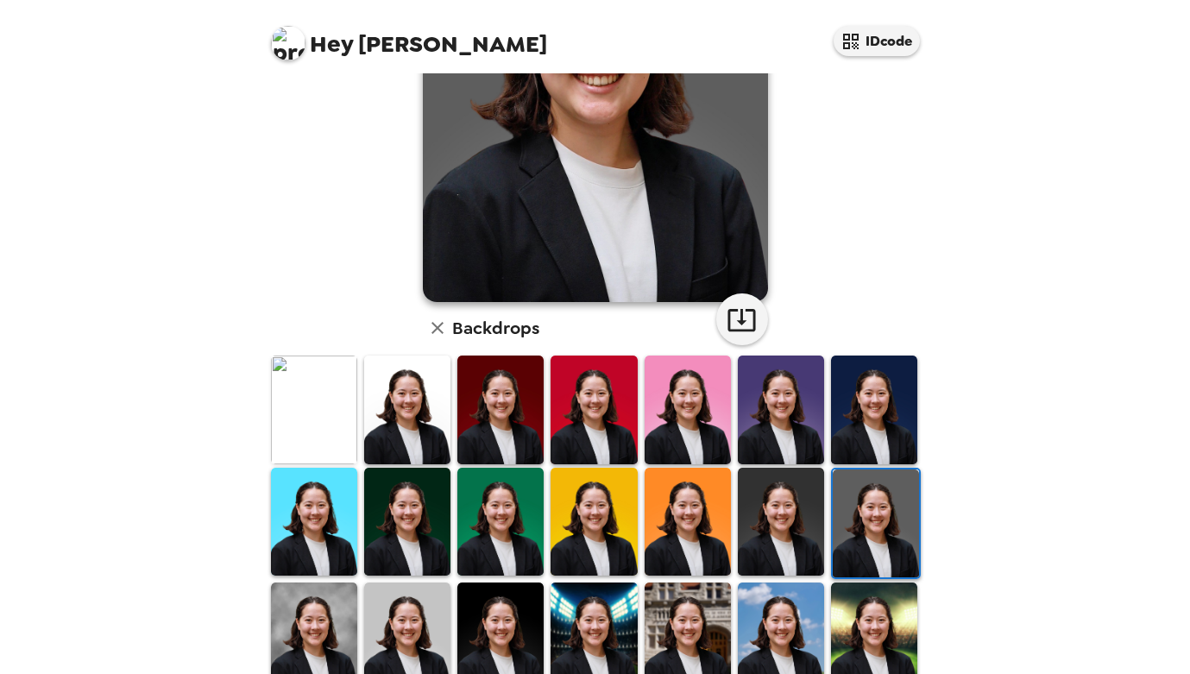
scroll to position [294, 0]
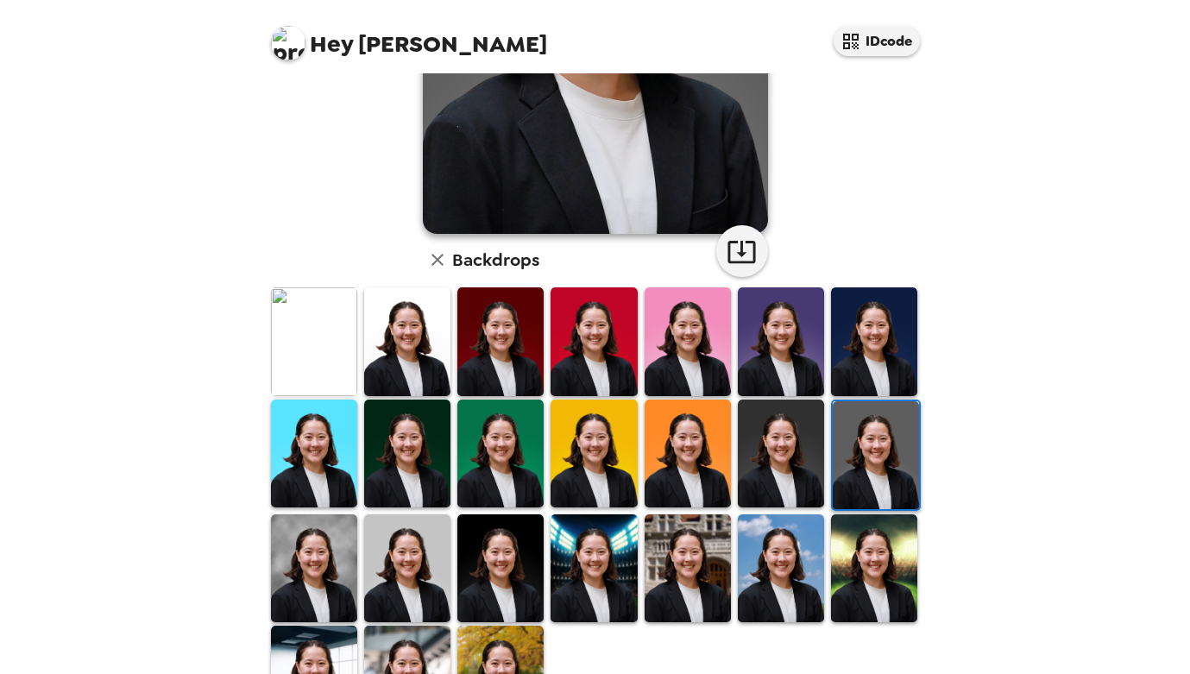
click at [683, 582] on img at bounding box center [688, 569] width 86 height 108
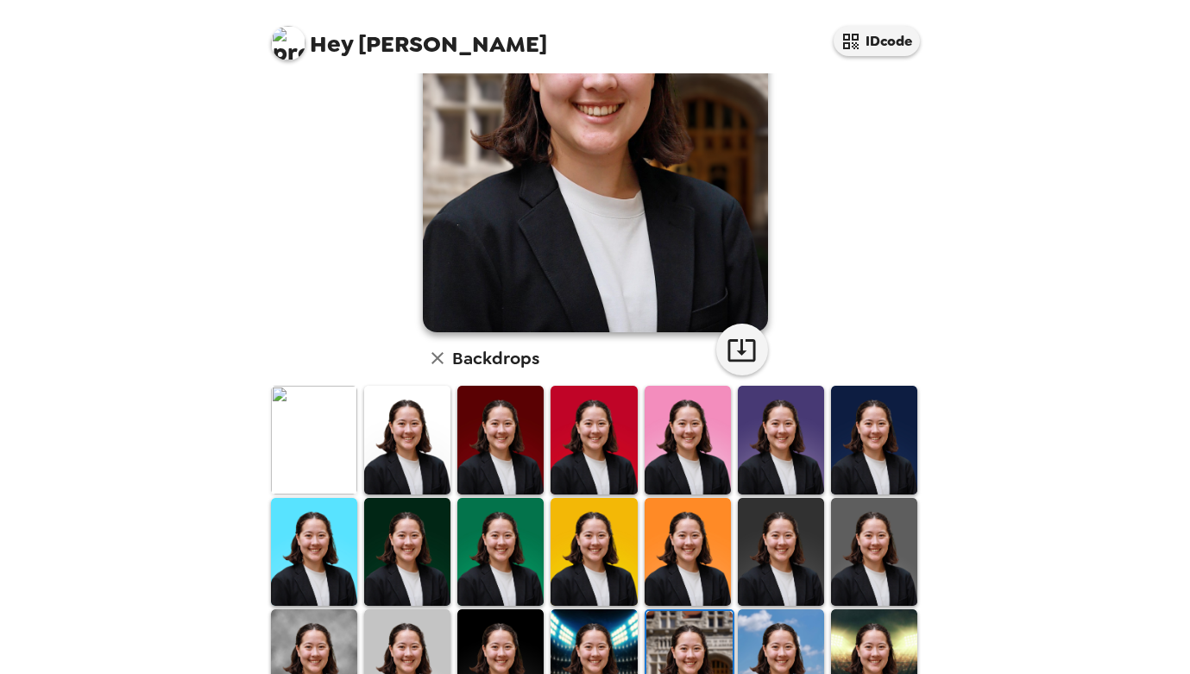
scroll to position [226, 0]
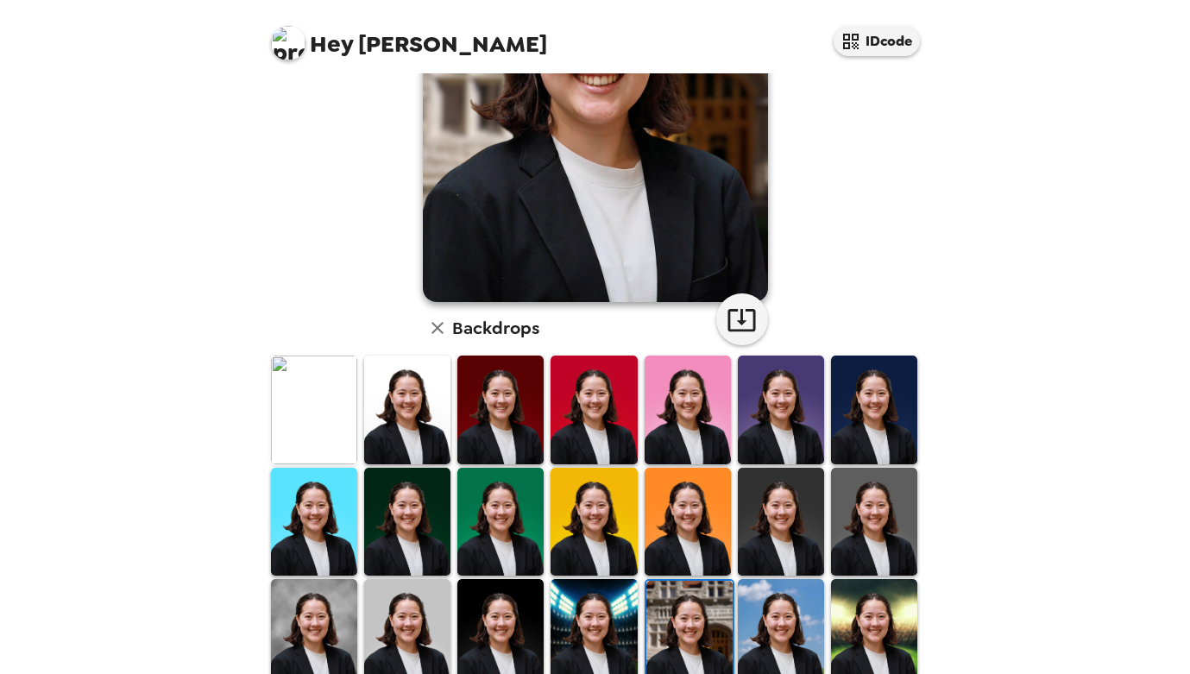
click at [893, 635] on img at bounding box center [874, 633] width 86 height 108
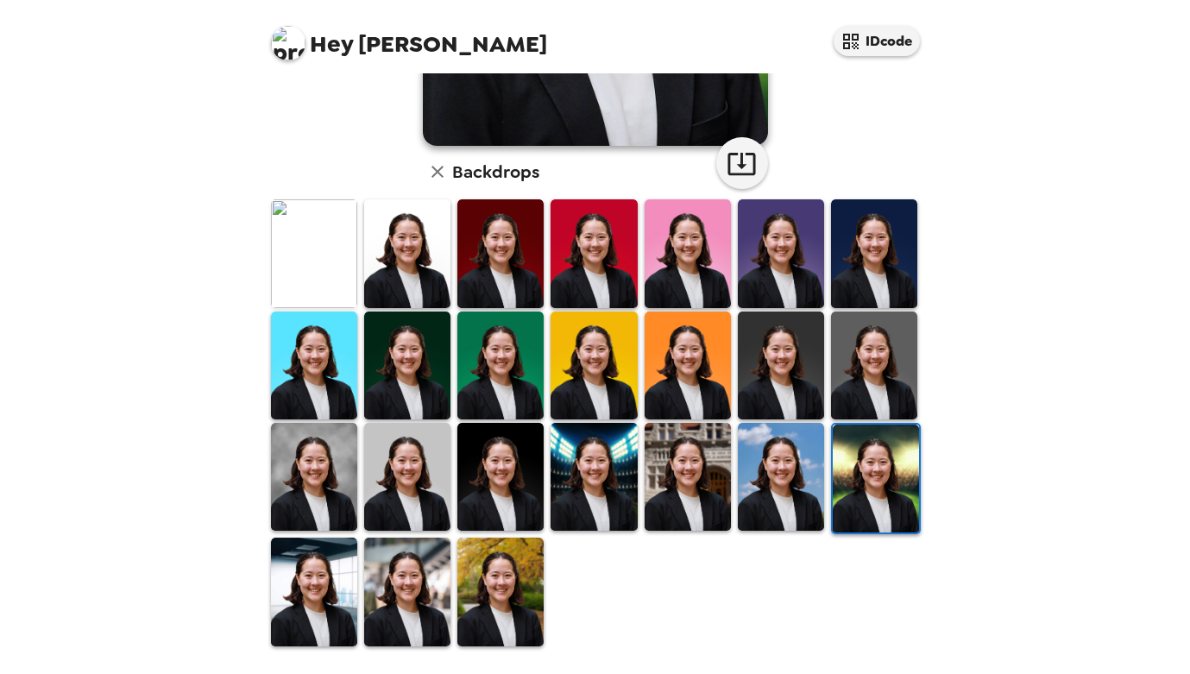
click at [511, 591] on img at bounding box center [501, 592] width 86 height 108
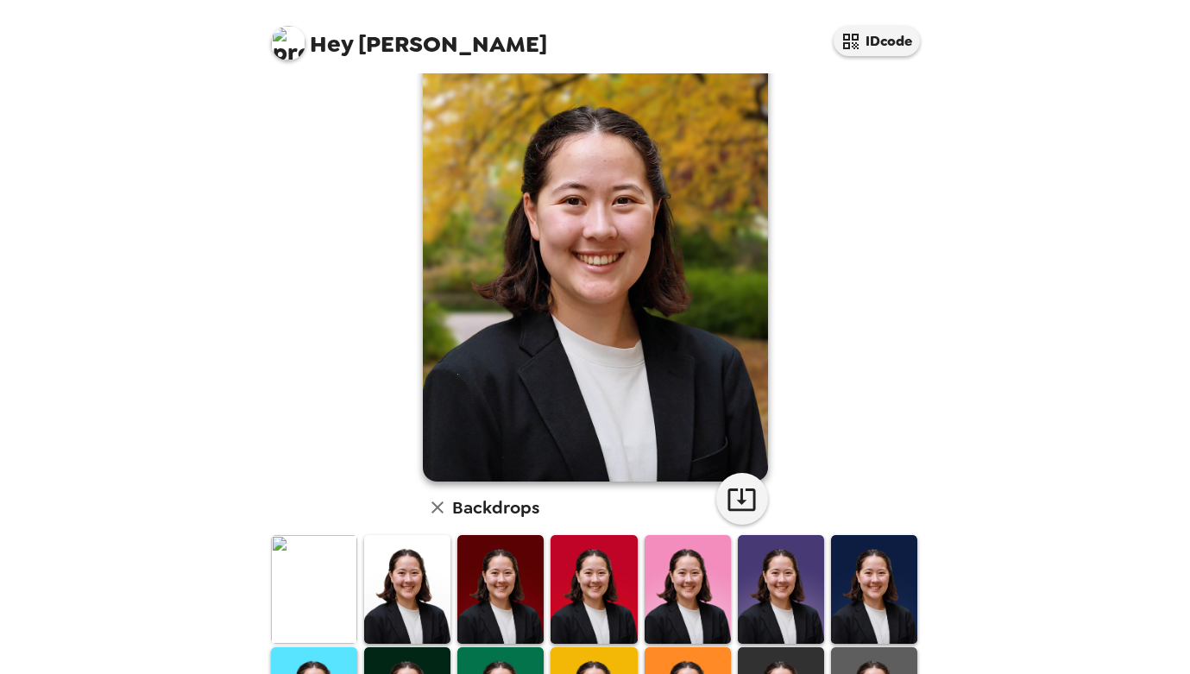
scroll to position [0, 0]
